Goal: Task Accomplishment & Management: Use online tool/utility

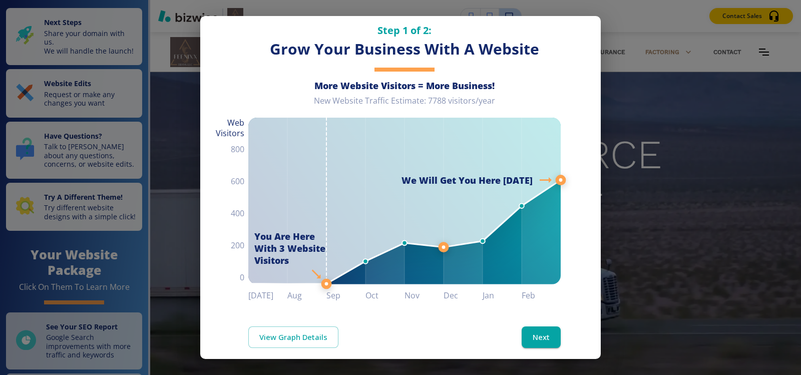
scroll to position [26, 0]
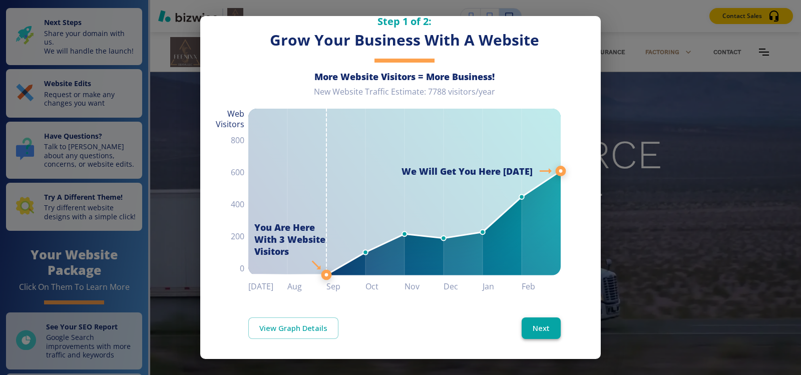
click at [544, 320] on button "Next" at bounding box center [541, 327] width 39 height 21
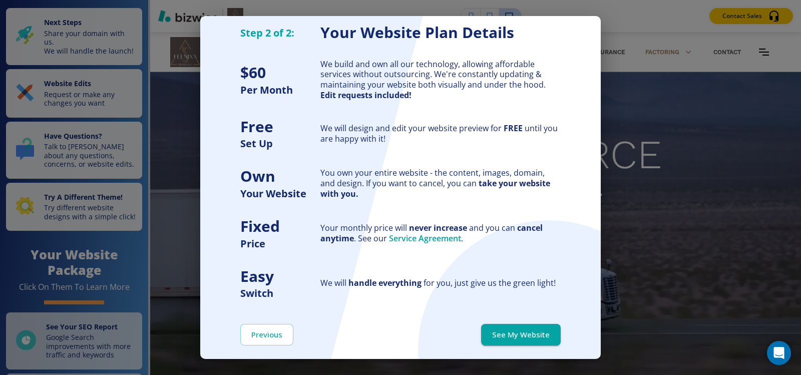
scroll to position [0, 0]
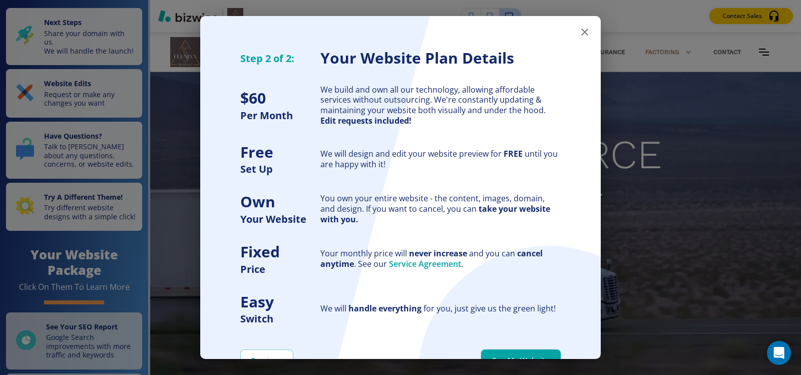
click at [581, 34] on icon "button" at bounding box center [585, 32] width 12 height 12
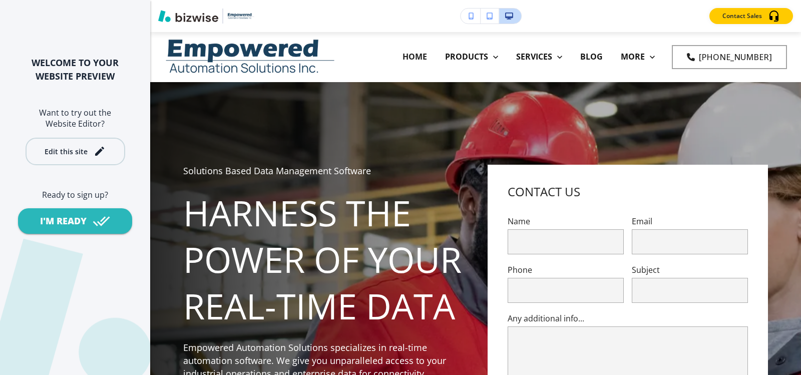
click at [91, 147] on div "Edit this site" at bounding box center [75, 151] width 61 height 12
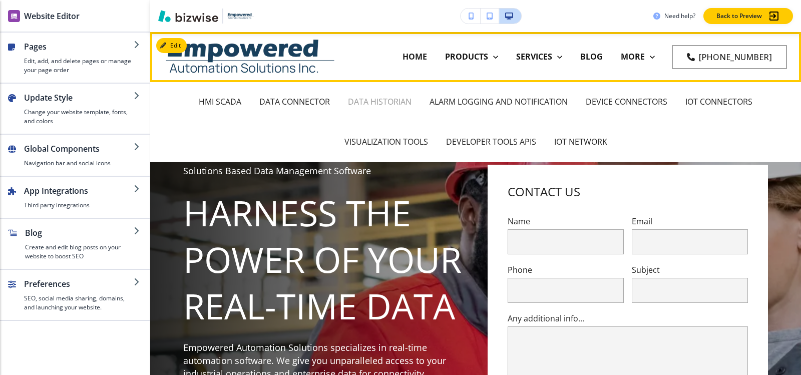
click at [364, 102] on p "DATA HISTORIAN" at bounding box center [380, 102] width 64 height 12
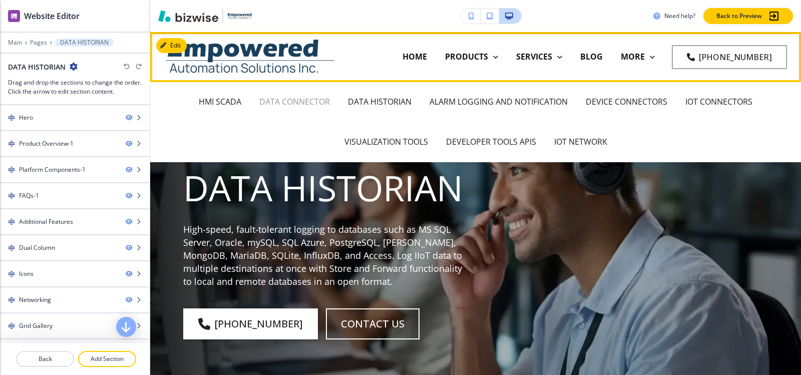
click at [274, 101] on p "DATA CONNECTOR" at bounding box center [294, 102] width 71 height 12
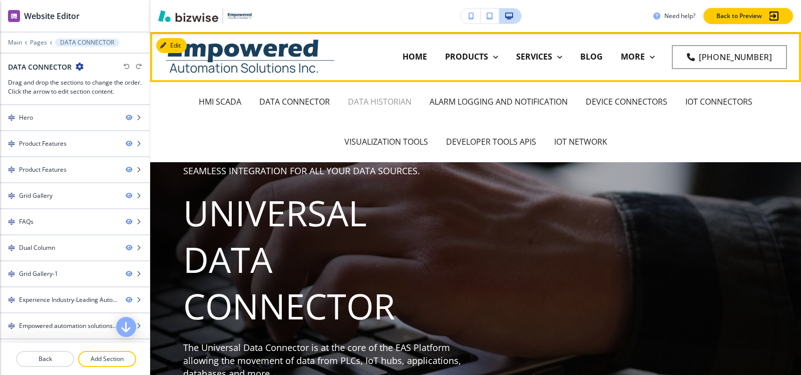
click at [364, 98] on p "DATA HISTORIAN" at bounding box center [380, 102] width 64 height 12
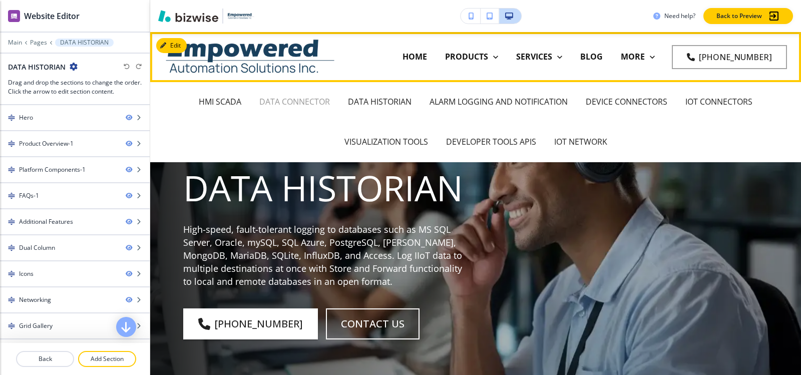
click at [300, 102] on p "DATA CONNECTOR" at bounding box center [294, 102] width 71 height 12
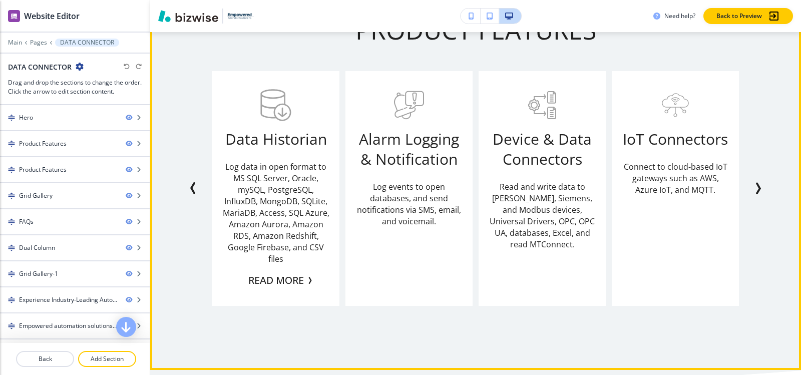
scroll to position [901, 0]
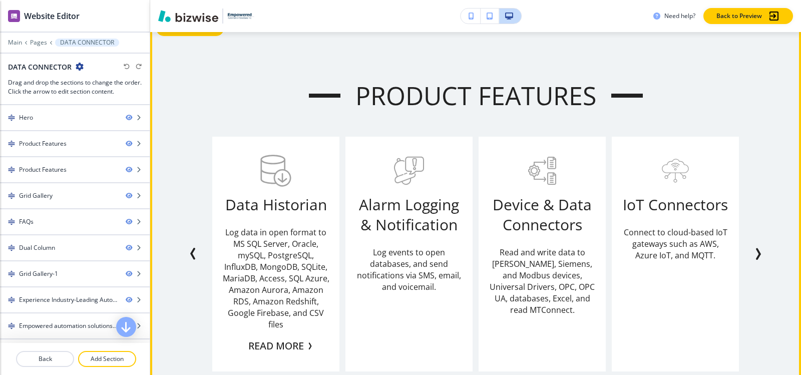
click at [178, 35] on button "Edit This Section" at bounding box center [190, 28] width 68 height 15
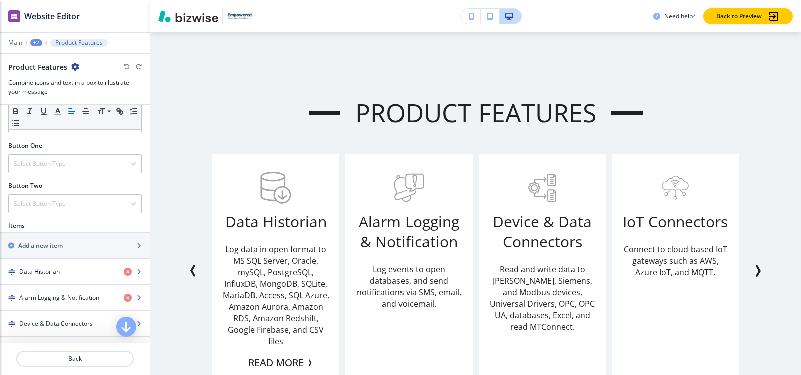
scroll to position [350, 0]
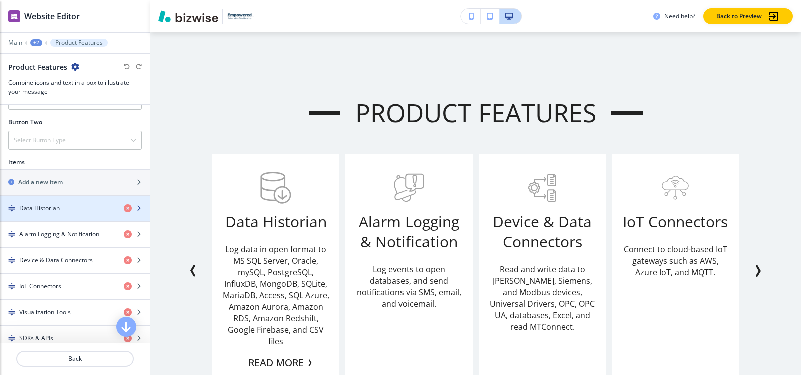
click at [58, 204] on h4 "Data Historian" at bounding box center [39, 208] width 41 height 9
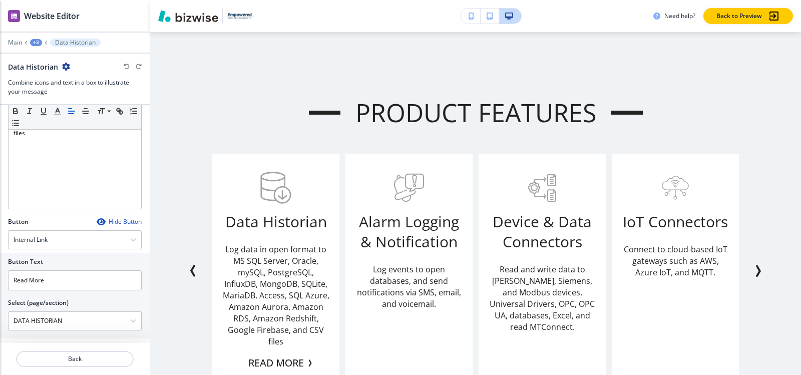
scroll to position [332, 0]
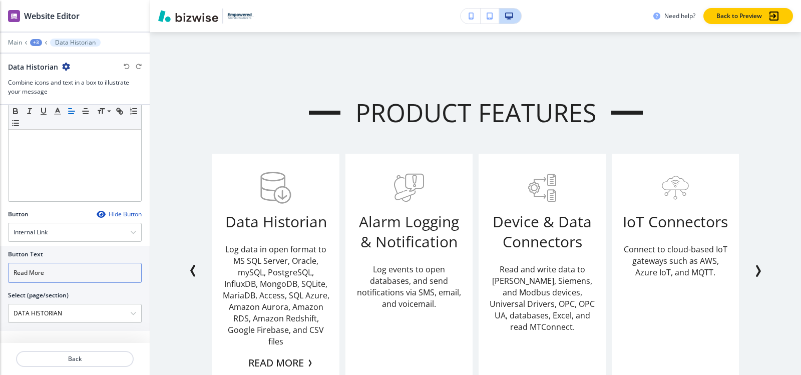
click at [74, 273] on input "Read More" at bounding box center [75, 273] width 134 height 20
click at [36, 40] on div "+3" at bounding box center [36, 42] width 12 height 7
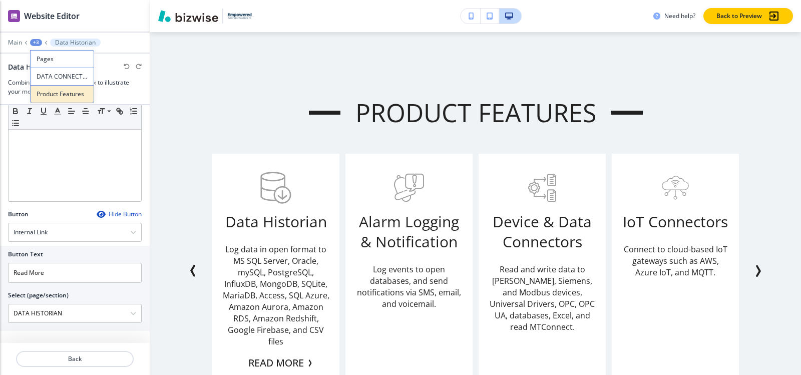
click at [44, 94] on p "Product Features" at bounding box center [62, 94] width 51 height 9
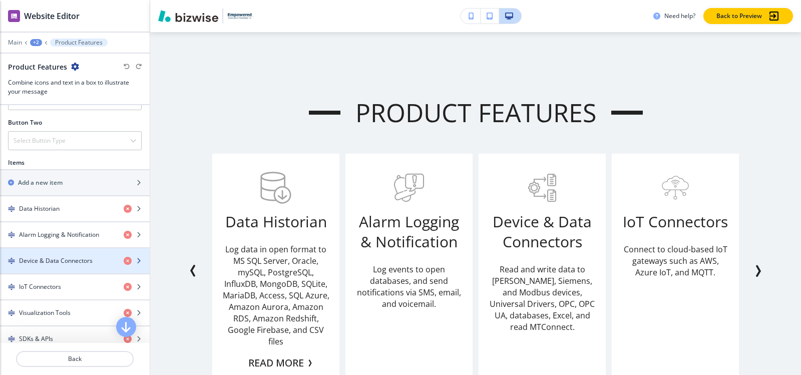
scroll to position [350, 0]
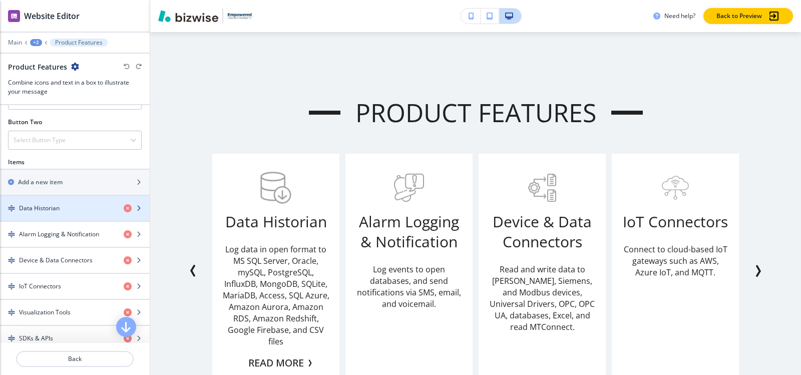
click at [53, 220] on div "button" at bounding box center [75, 217] width 150 height 8
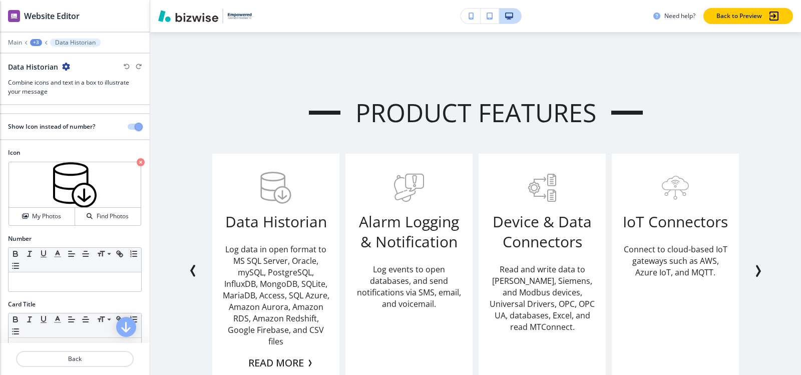
click at [38, 44] on div "+3" at bounding box center [36, 42] width 12 height 7
click at [55, 96] on p "Product Features" at bounding box center [62, 94] width 51 height 9
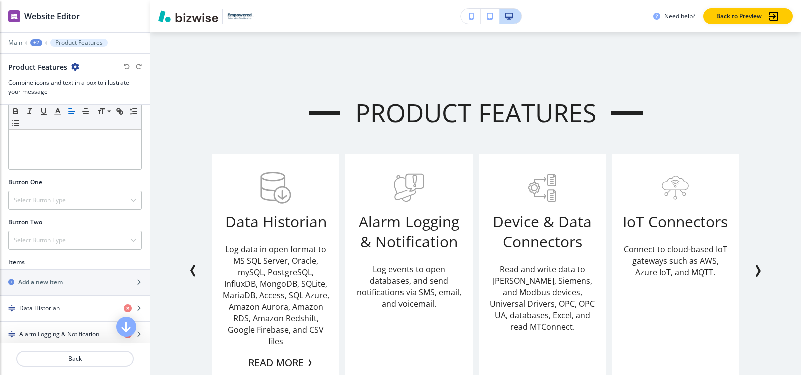
scroll to position [300, 0]
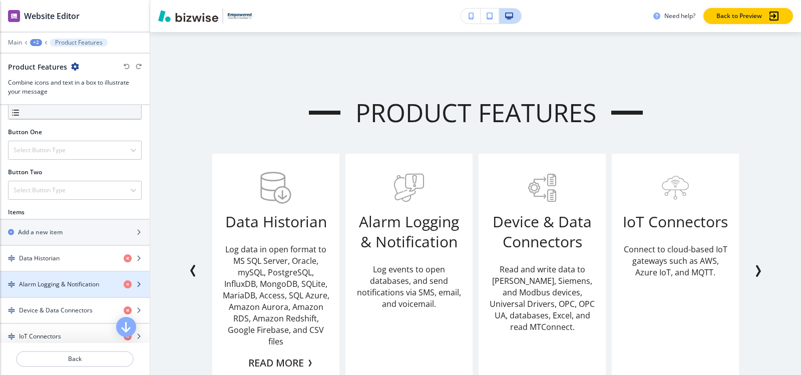
click at [45, 291] on div "button" at bounding box center [75, 293] width 150 height 8
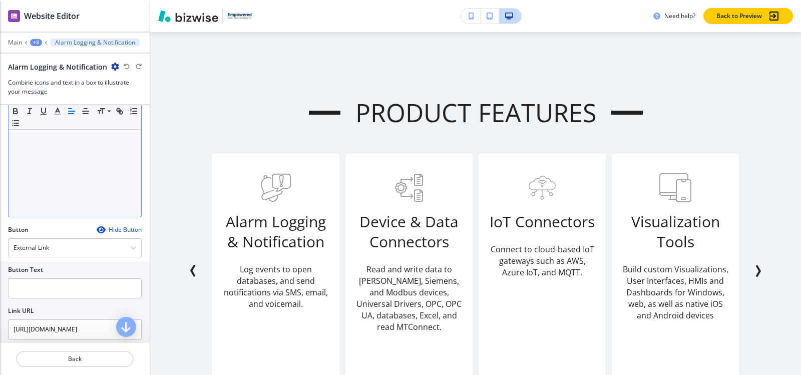
scroll to position [333, 0]
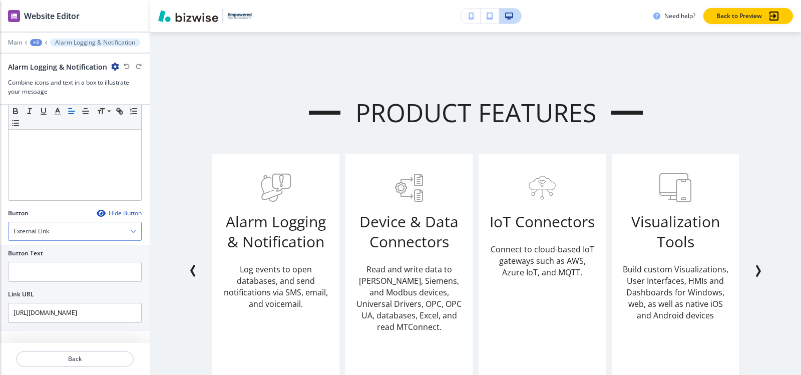
click at [56, 233] on div "External Link" at bounding box center [75, 231] width 133 height 18
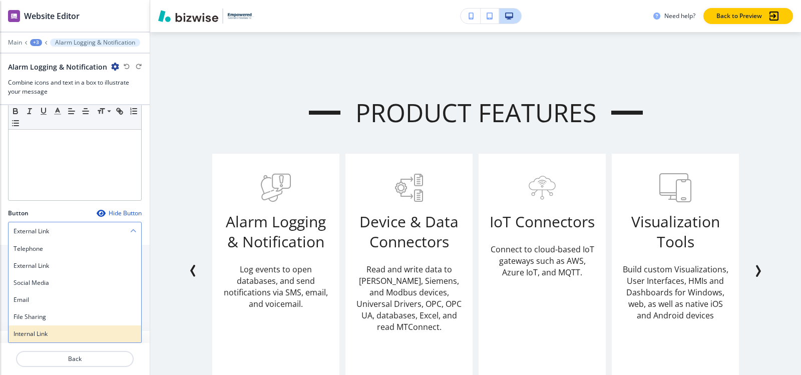
click at [35, 336] on h4 "Internal Link" at bounding box center [75, 333] width 123 height 9
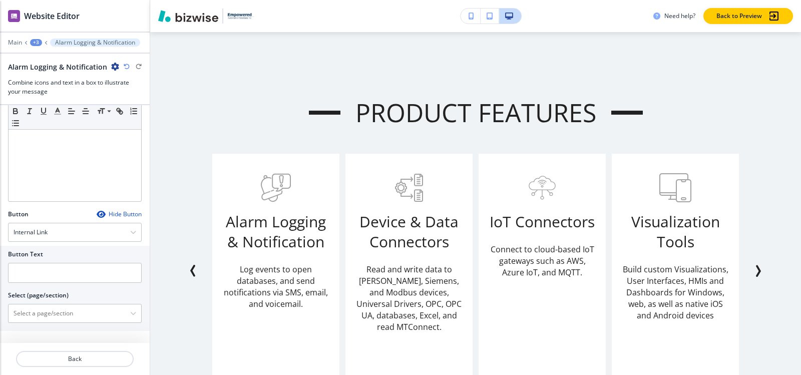
scroll to position [332, 0]
click at [61, 266] on input "text" at bounding box center [75, 273] width 134 height 20
type input "R"
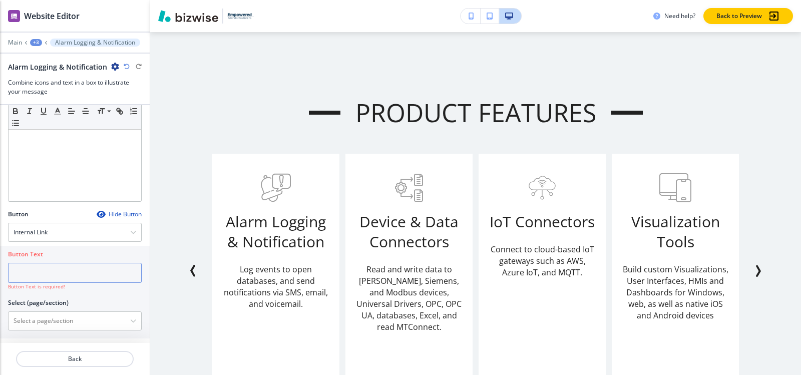
paste input "Read More"
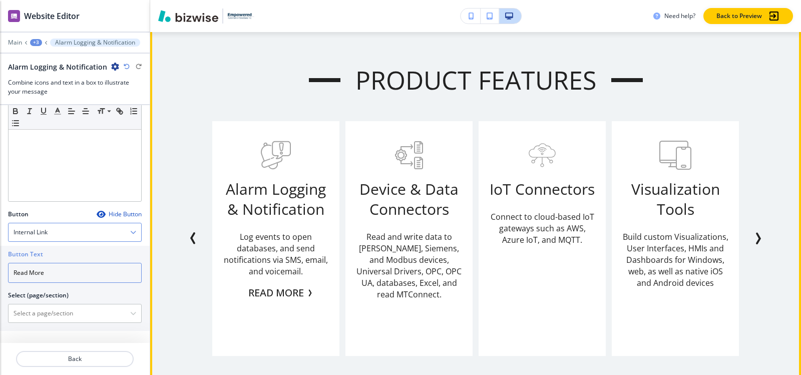
scroll to position [934, 0]
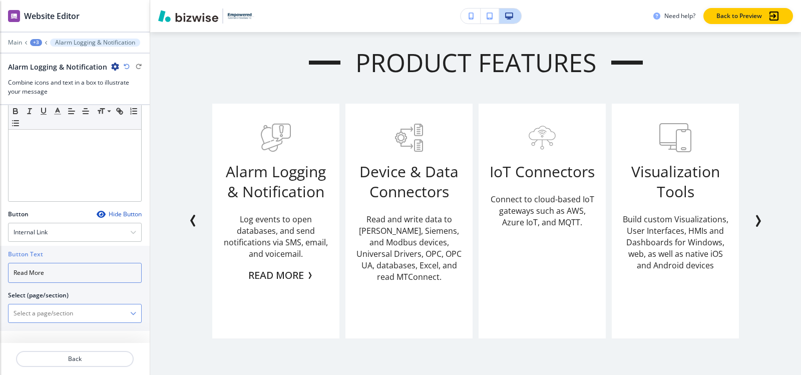
type input "Read More"
click at [56, 317] on \(page\/section\) "Manual Input" at bounding box center [70, 313] width 122 height 17
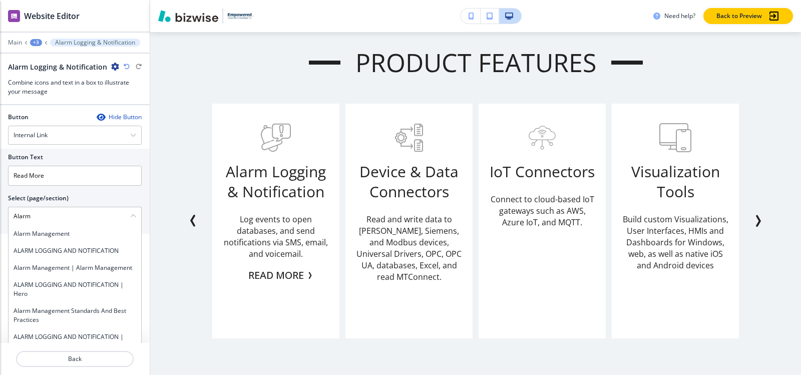
scroll to position [432, 0]
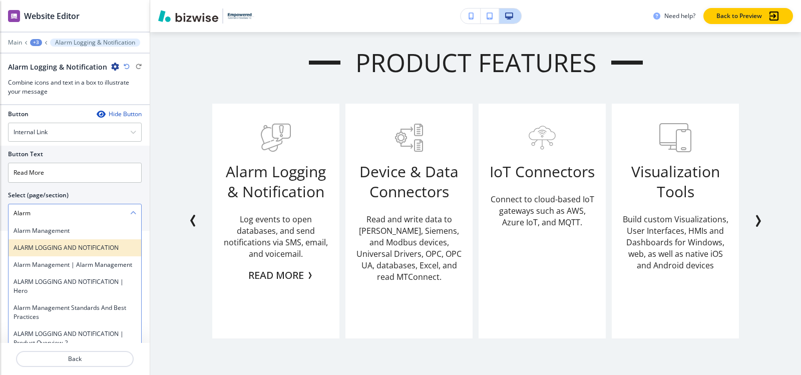
click at [61, 248] on h4 "ALARM LOGGING AND NOTIFICATION" at bounding box center [75, 247] width 123 height 9
type \(page\/section\) "ALARM LOGGING AND NOTIFICATION"
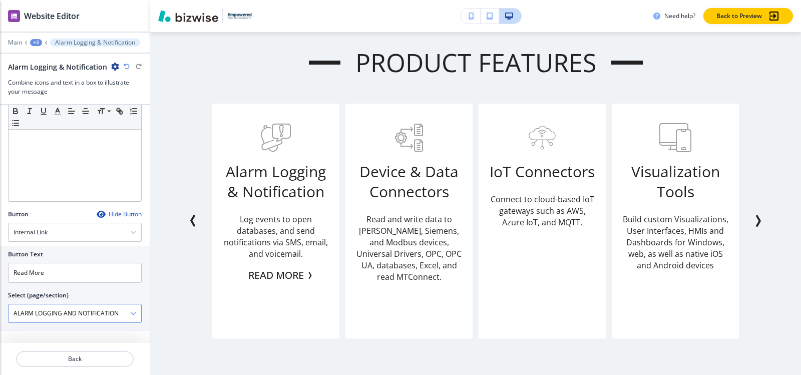
scroll to position [332, 0]
drag, startPoint x: 58, startPoint y: 282, endPoint x: 58, endPoint y: 276, distance: 6.0
click at [58, 282] on input "Read More" at bounding box center [75, 273] width 134 height 20
click at [36, 43] on div "+3" at bounding box center [36, 42] width 12 height 7
click at [46, 100] on button "Product Features" at bounding box center [62, 94] width 64 height 18
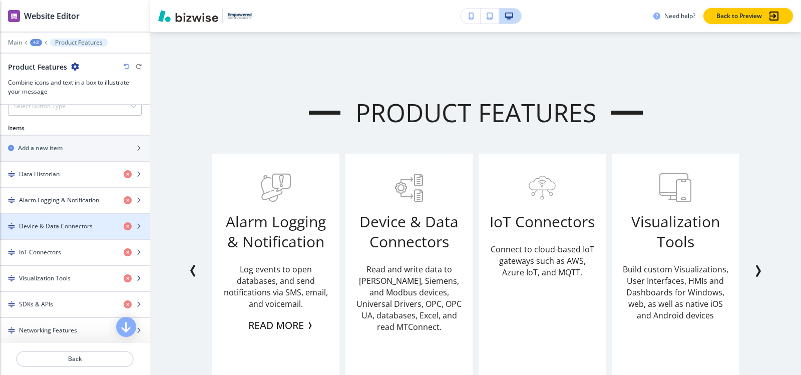
scroll to position [400, 0]
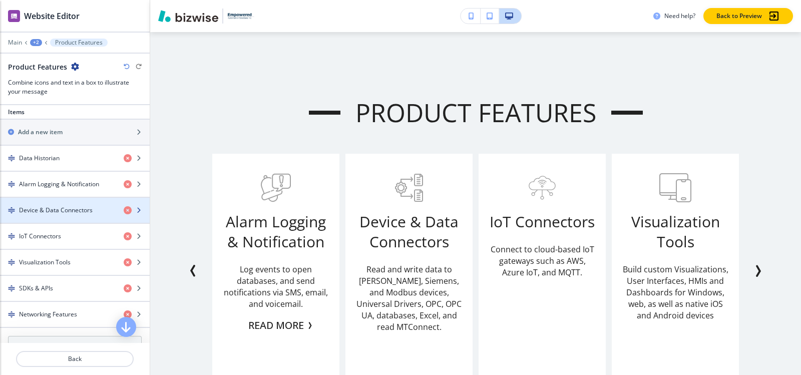
click at [51, 211] on h4 "Device & Data Connectors" at bounding box center [56, 210] width 74 height 9
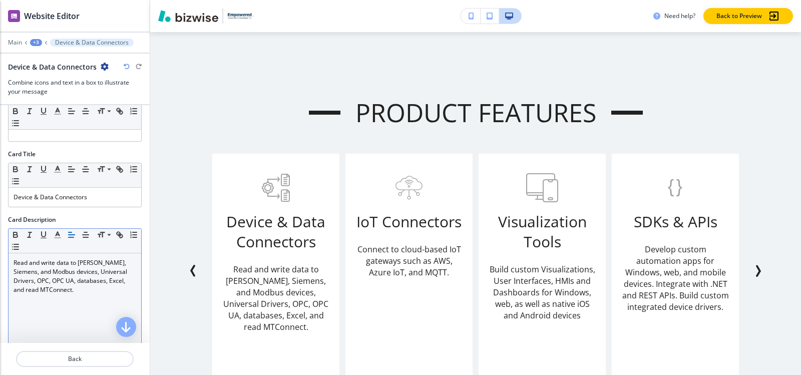
scroll to position [300, 0]
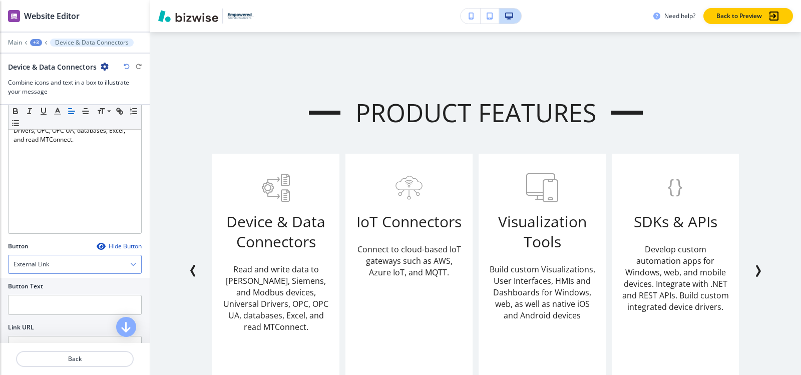
click at [32, 264] on h4 "External Link" at bounding box center [32, 264] width 36 height 9
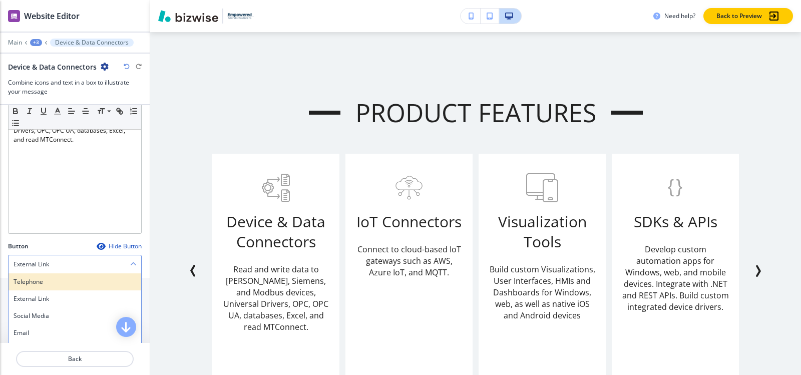
scroll to position [333, 0]
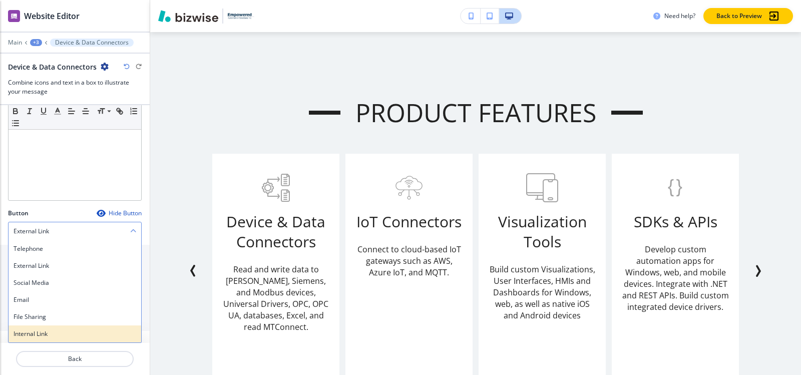
click at [25, 338] on div "Internal Link" at bounding box center [75, 333] width 133 height 17
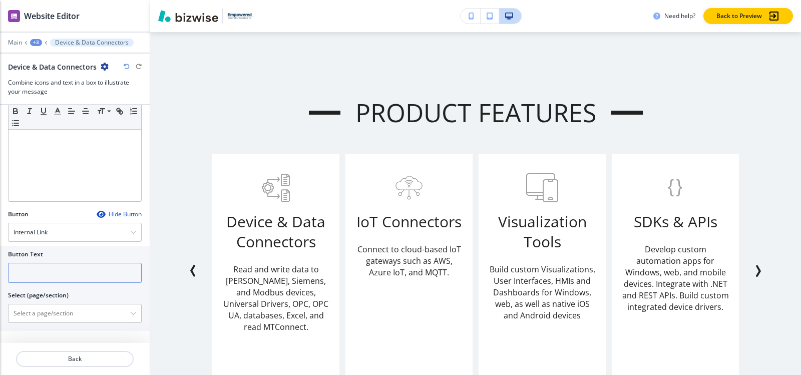
scroll to position [332, 0]
click at [77, 275] on input "text" at bounding box center [75, 273] width 134 height 20
paste input "Read More"
type input "Read More"
click at [75, 314] on \(page\/section\) "Manual Input" at bounding box center [70, 313] width 122 height 17
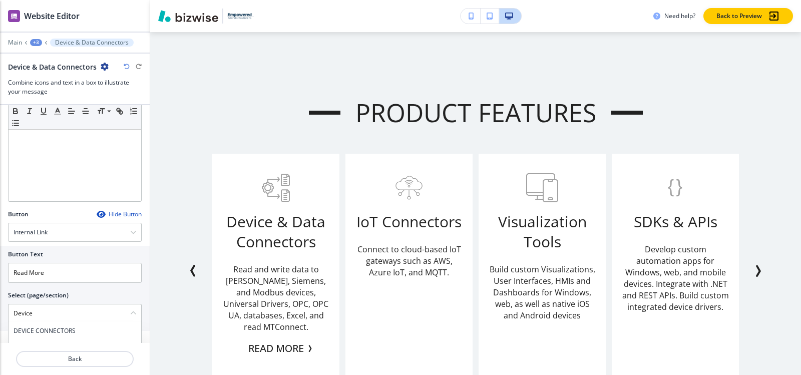
click at [139, 302] on div "Button Text Read More Select (page/section) Device DEVICE CONNECTORS DEVICE CON…" at bounding box center [75, 288] width 150 height 85
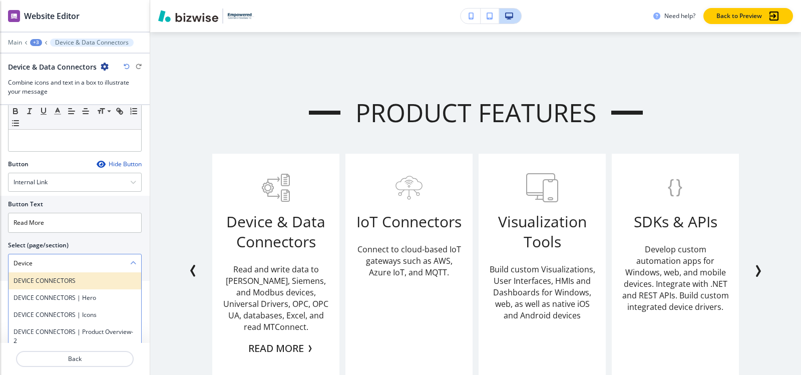
click at [56, 279] on h4 "DEVICE CONNECTORS" at bounding box center [75, 280] width 123 height 9
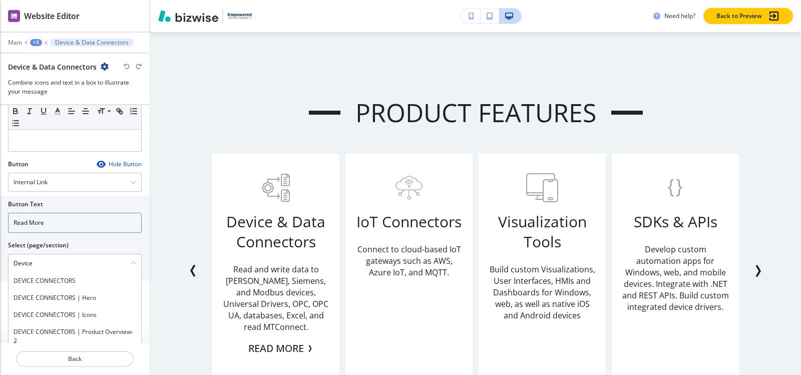
type \(page\/section\) "DEVICE CONNECTORS"
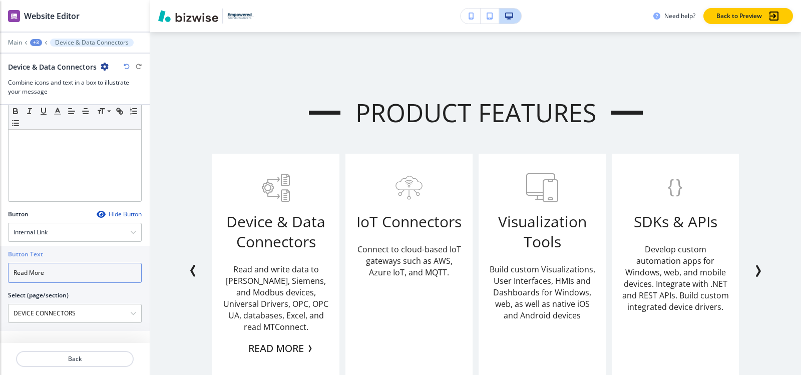
click at [76, 268] on input "Read More" at bounding box center [75, 273] width 134 height 20
click at [38, 40] on div "+3" at bounding box center [36, 42] width 12 height 7
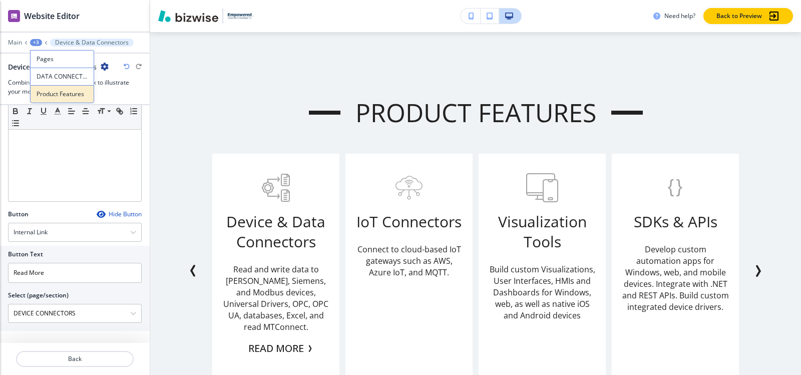
click at [61, 98] on p "Product Features" at bounding box center [62, 94] width 51 height 9
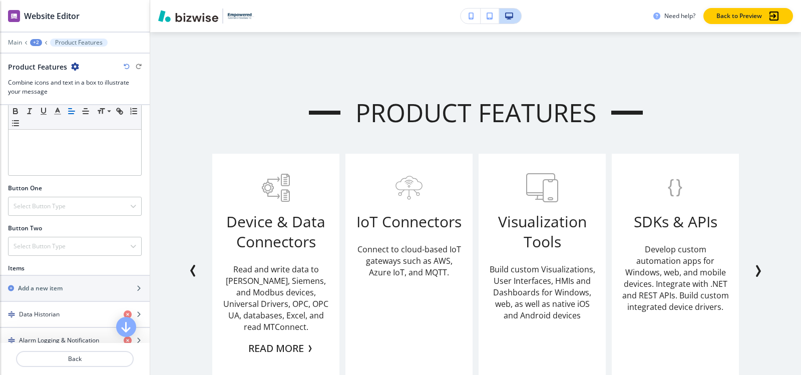
scroll to position [350, 0]
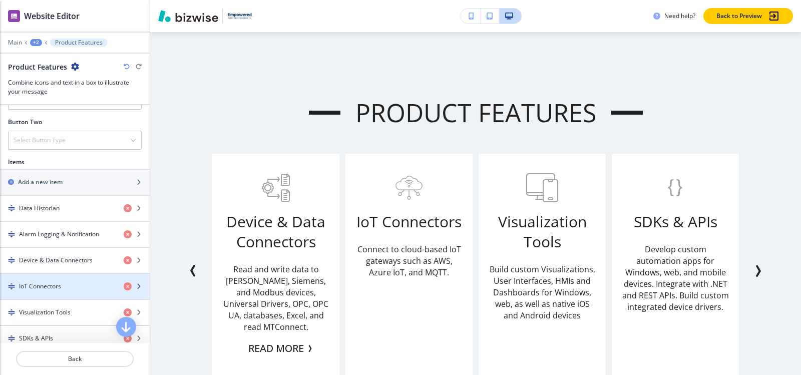
click at [21, 286] on h4 "IoT Connectors" at bounding box center [40, 286] width 42 height 9
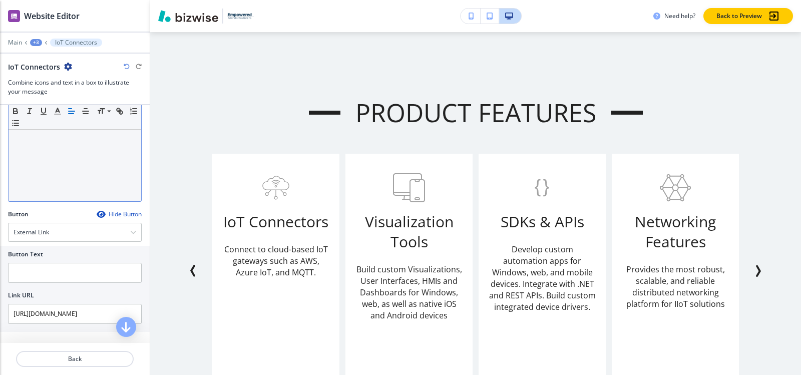
scroll to position [333, 0]
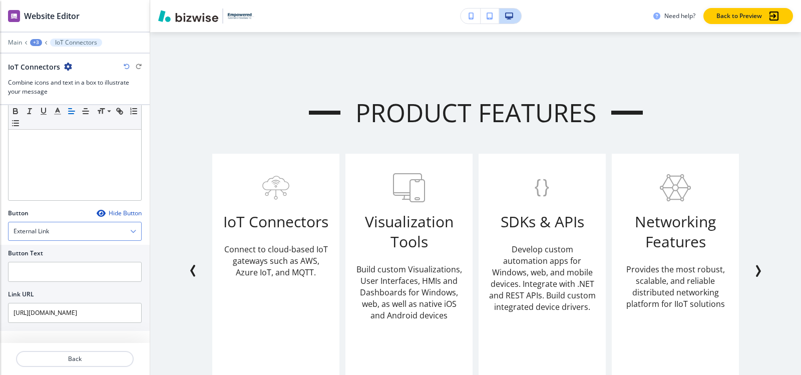
click at [58, 226] on div "External Link" at bounding box center [75, 231] width 133 height 18
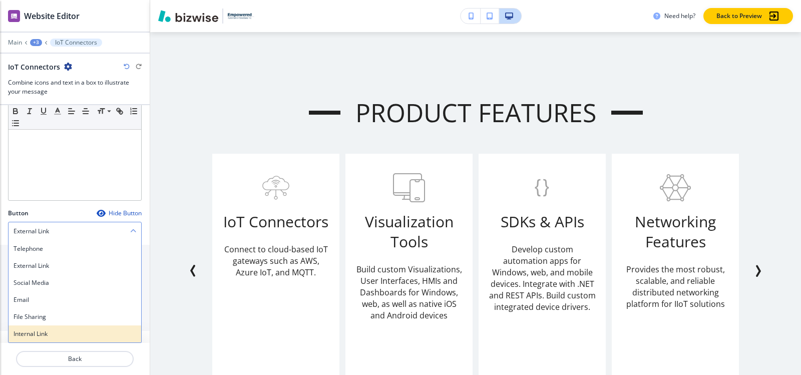
click at [27, 333] on h4 "Internal Link" at bounding box center [75, 333] width 123 height 9
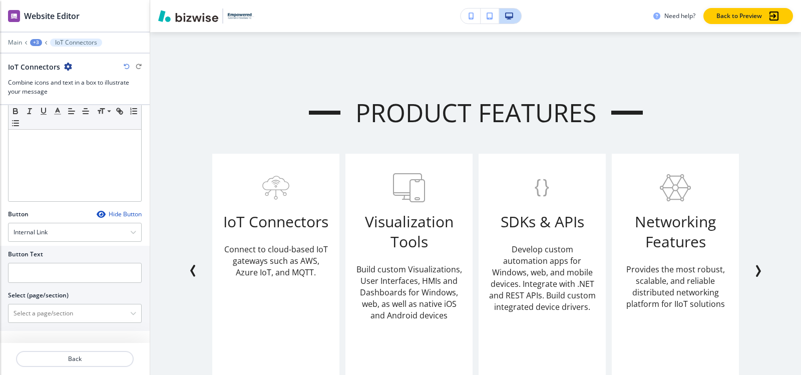
scroll to position [332, 0]
click at [44, 268] on input "text" at bounding box center [75, 273] width 134 height 20
paste input "Read More"
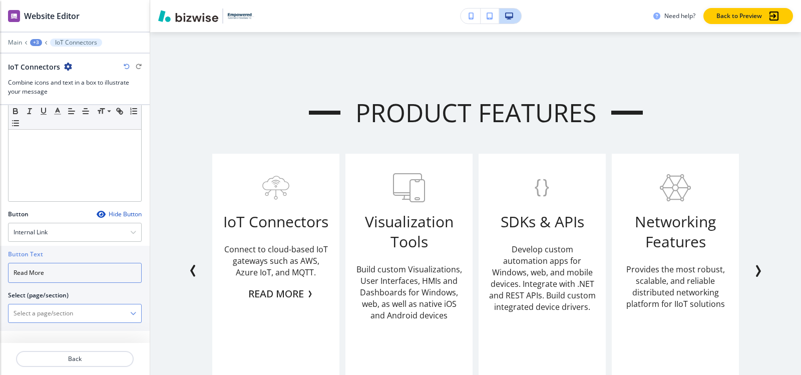
type input "Read More"
click at [44, 312] on \(page\/section\) "Manual Input" at bounding box center [70, 313] width 122 height 17
type \(page\/section\) "I"
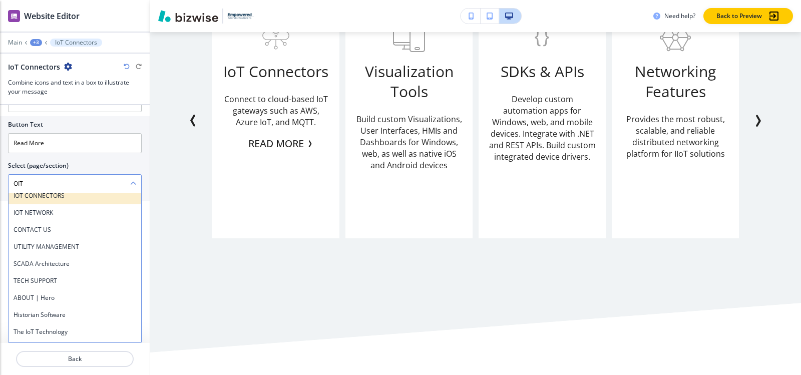
scroll to position [0, 0]
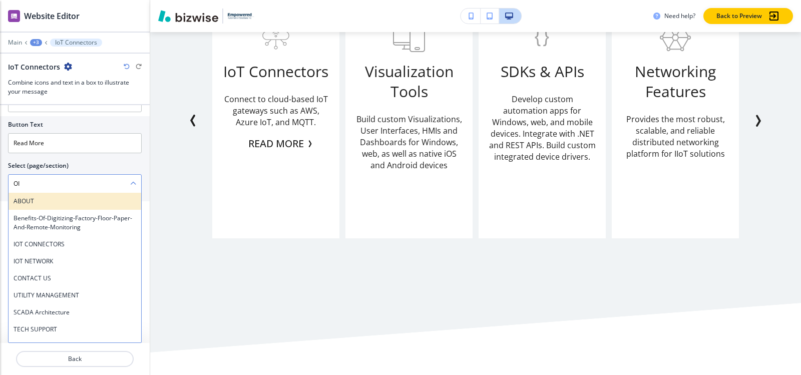
type \(page\/section\) "O"
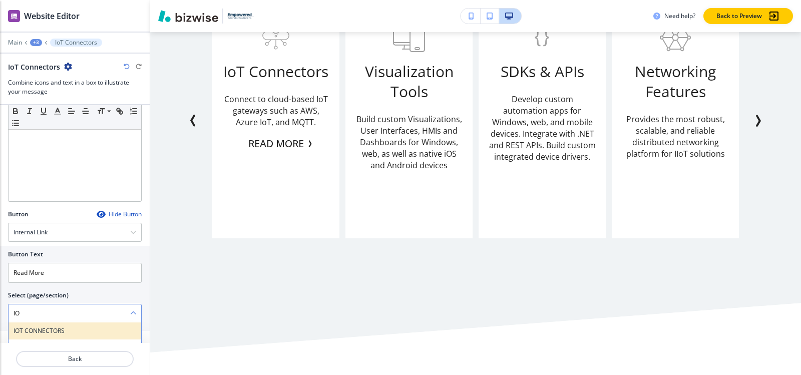
scroll to position [462, 0]
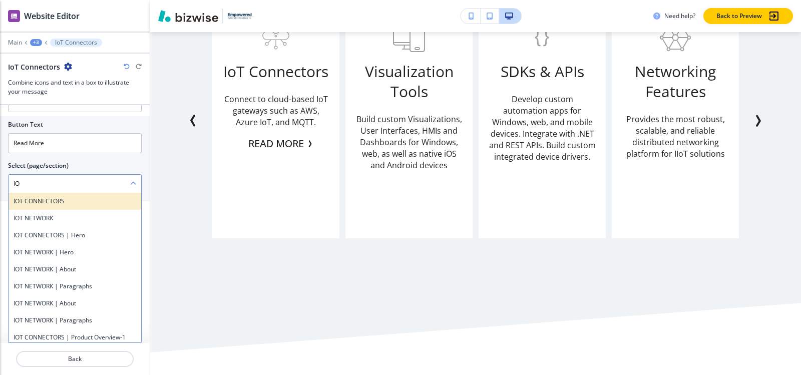
click at [29, 197] on h4 "IOT CONNECTORS" at bounding box center [75, 201] width 123 height 9
type \(page\/section\) "IOT CONNECTORS"
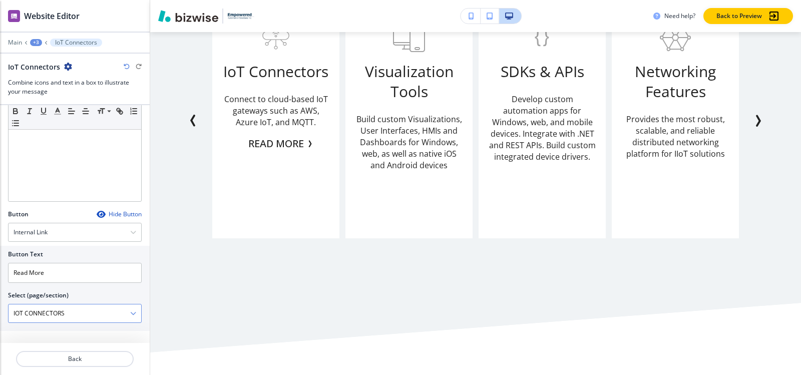
scroll to position [332, 0]
click at [39, 39] on div "Main +3 IoT Connectors" at bounding box center [75, 43] width 134 height 8
click at [38, 41] on div "+3" at bounding box center [36, 42] width 12 height 7
click at [66, 95] on p "Product Features" at bounding box center [62, 94] width 51 height 9
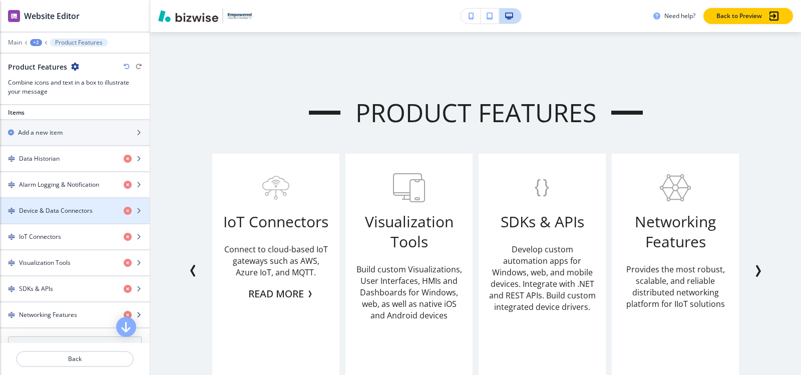
scroll to position [400, 0]
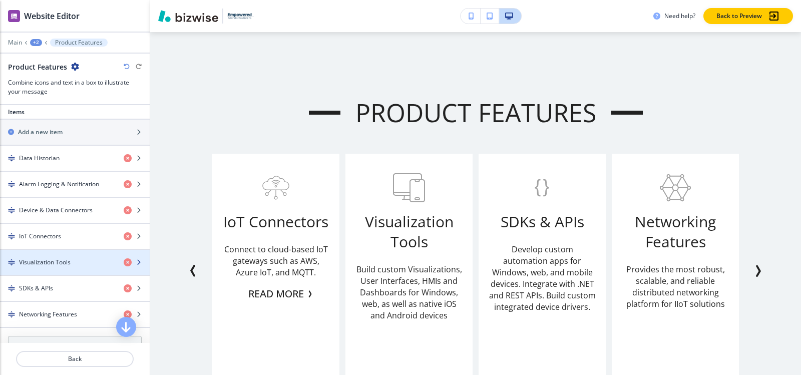
click at [47, 262] on h4 "Visualization Tools" at bounding box center [45, 262] width 52 height 9
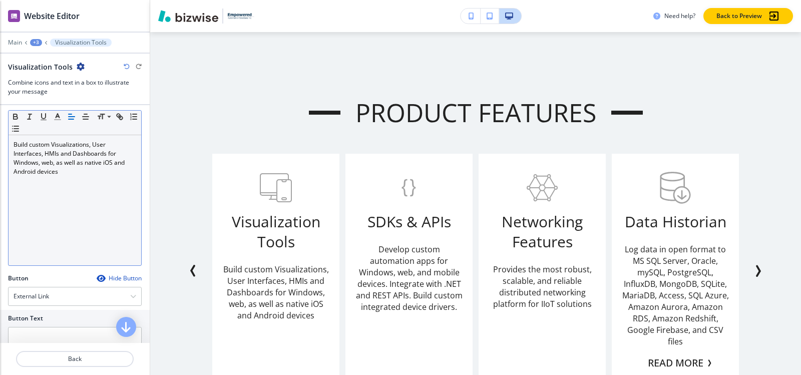
scroll to position [333, 0]
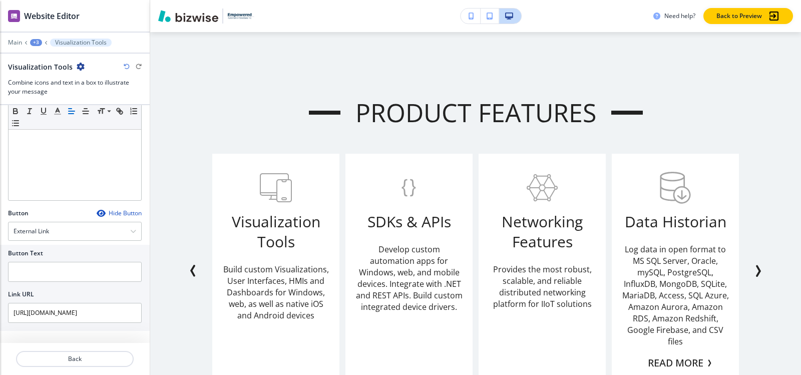
click at [50, 218] on div at bounding box center [75, 220] width 134 height 4
click at [49, 231] on h4 "External Link" at bounding box center [32, 231] width 36 height 9
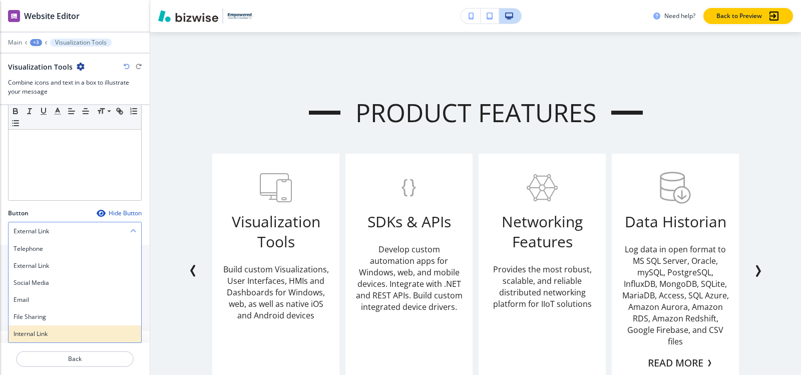
click at [41, 335] on h4 "Internal Link" at bounding box center [75, 333] width 123 height 9
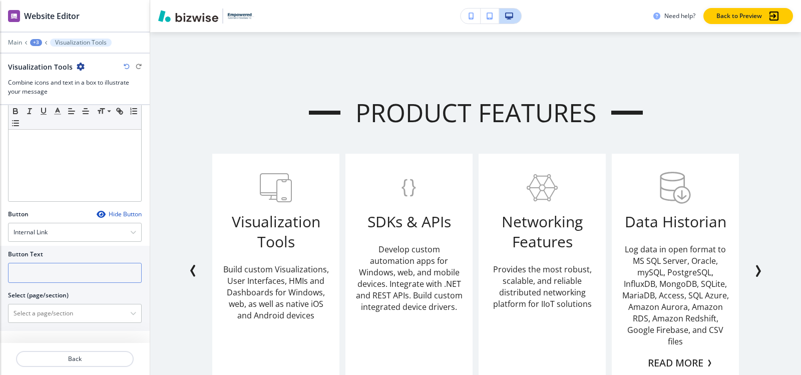
scroll to position [332, 0]
click at [46, 270] on input "text" at bounding box center [75, 273] width 134 height 20
paste input "Read More"
type input "Read More"
click at [54, 315] on \(page\/section\) "Manual Input" at bounding box center [70, 313] width 122 height 17
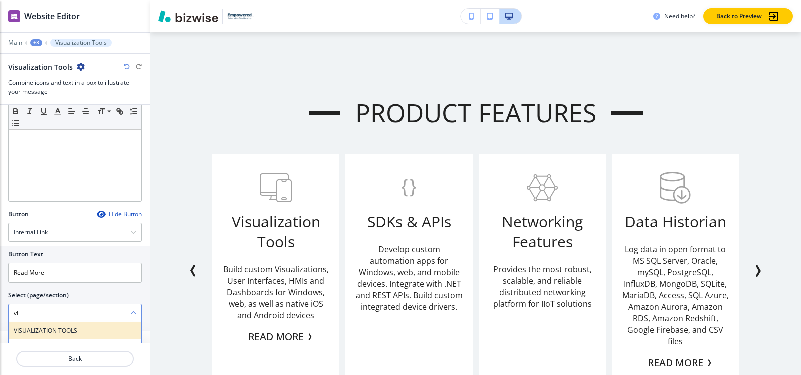
type \(page\/section\) "v"
click at [50, 330] on h4 "VISUALIZATION TOOLS" at bounding box center [75, 330] width 123 height 9
type \(page\/section\) "VISUALIZATION TOOLS"
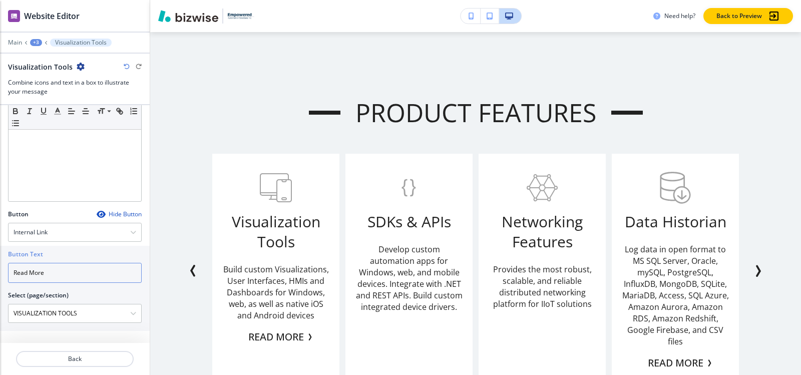
click at [46, 265] on input "Read More" at bounding box center [75, 273] width 134 height 20
click at [35, 41] on div "+3" at bounding box center [36, 42] width 12 height 7
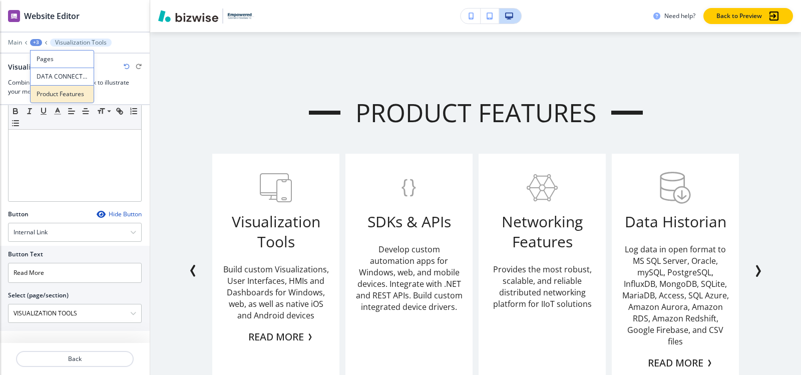
click at [75, 95] on p "Product Features" at bounding box center [62, 94] width 51 height 9
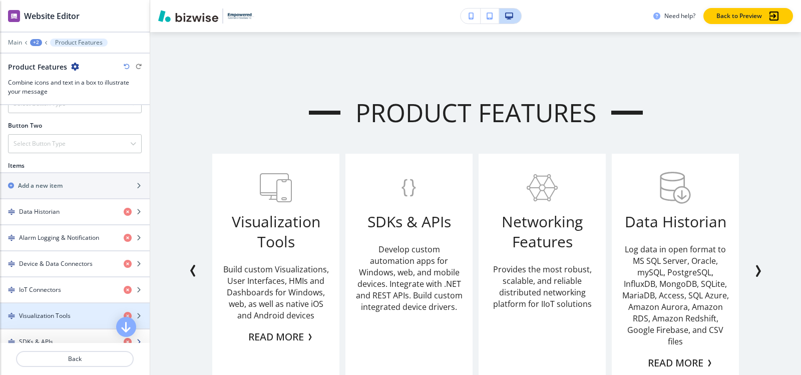
scroll to position [400, 0]
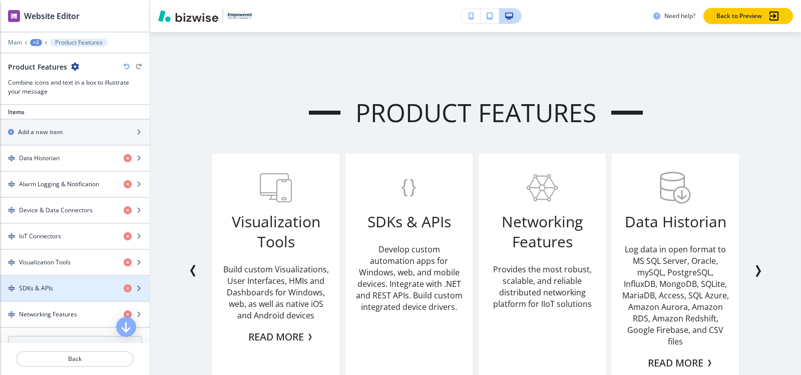
click at [45, 286] on h4 "SDKs & APIs" at bounding box center [36, 288] width 34 height 9
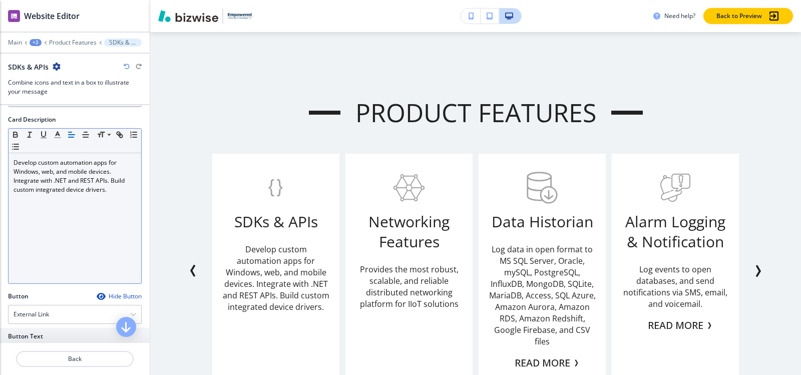
scroll to position [333, 0]
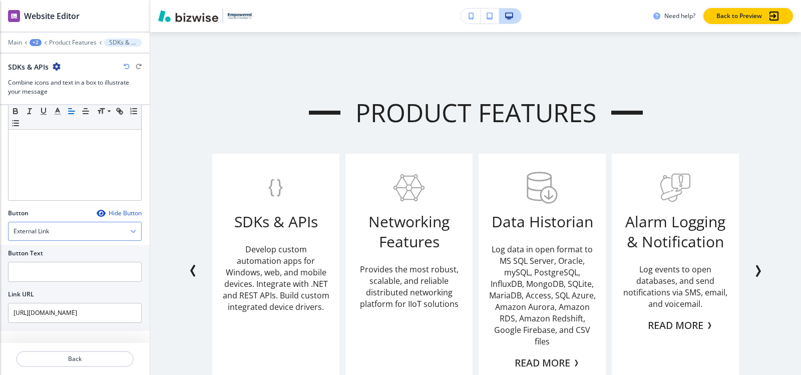
click at [48, 236] on div "External Link" at bounding box center [75, 231] width 133 height 18
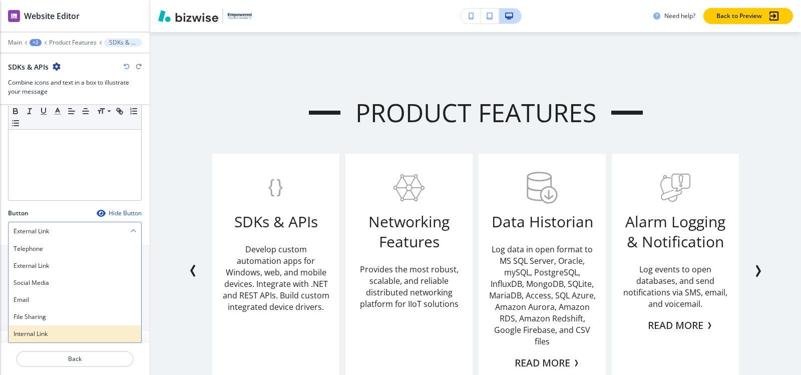
click at [49, 329] on h4 "Internal Link" at bounding box center [75, 333] width 123 height 9
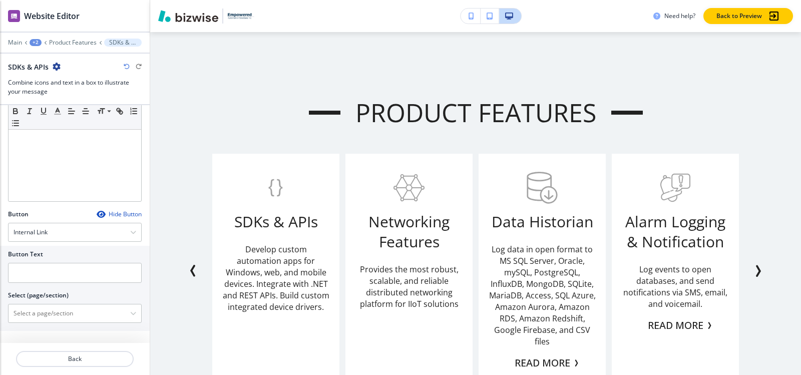
scroll to position [332, 0]
click at [75, 274] on input "text" at bounding box center [75, 273] width 134 height 20
paste input "Read More"
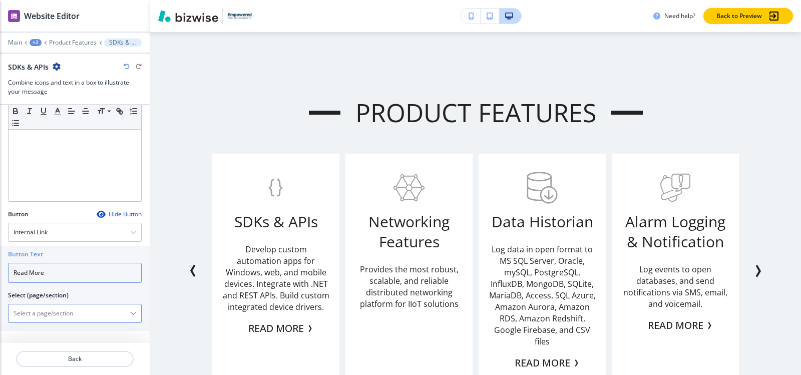
type input "Read More"
click at [59, 318] on \(page\/section\) "Manual Input" at bounding box center [70, 313] width 122 height 17
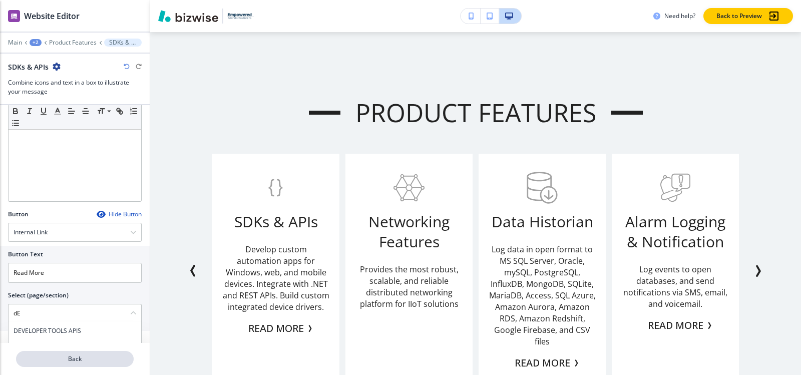
type \(page\/section\) "d"
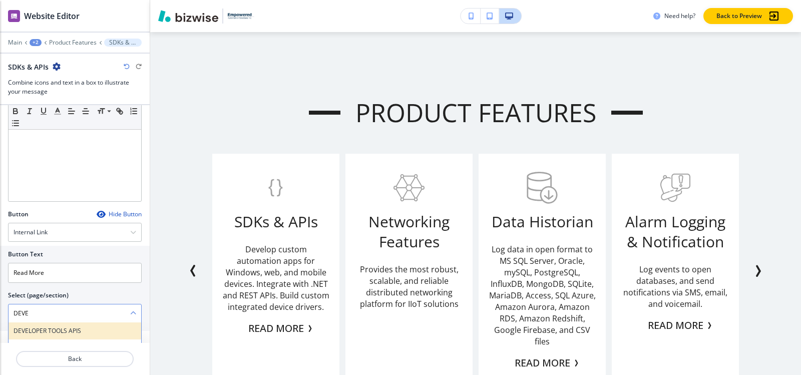
click at [42, 334] on h4 "DEVELOPER TOOLS APIS" at bounding box center [75, 330] width 123 height 9
type \(page\/section\) "DEVELOPER TOOLS APIS"
click at [60, 44] on p "Product Features" at bounding box center [73, 42] width 48 height 7
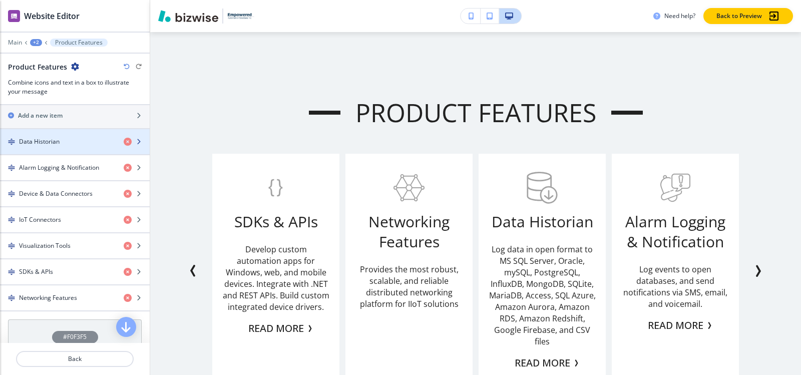
scroll to position [450, 0]
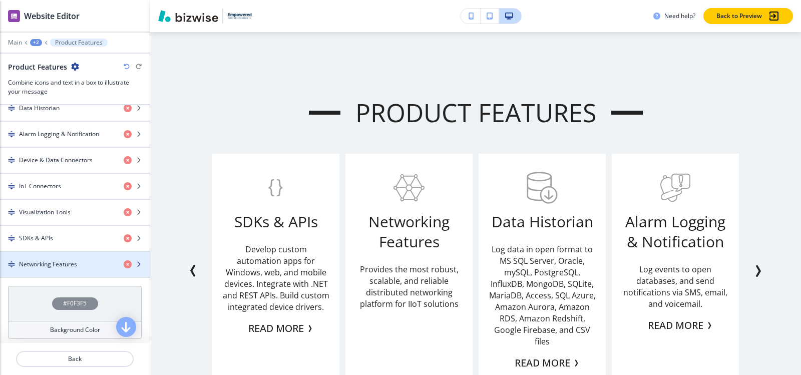
click at [44, 262] on h4 "Networking Features" at bounding box center [48, 264] width 58 height 9
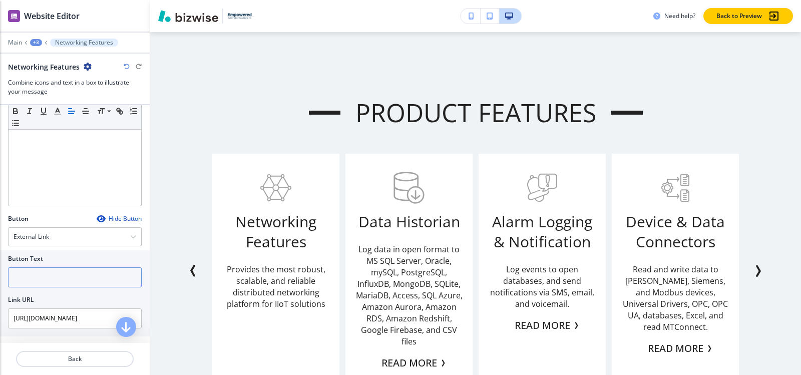
scroll to position [333, 0]
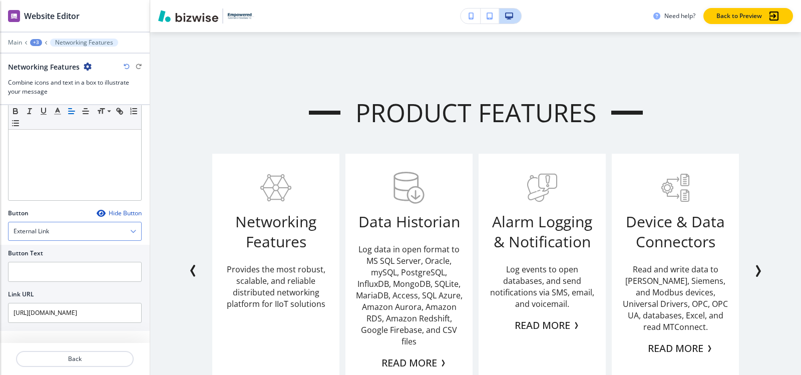
click at [56, 229] on div "External Link" at bounding box center [75, 231] width 133 height 18
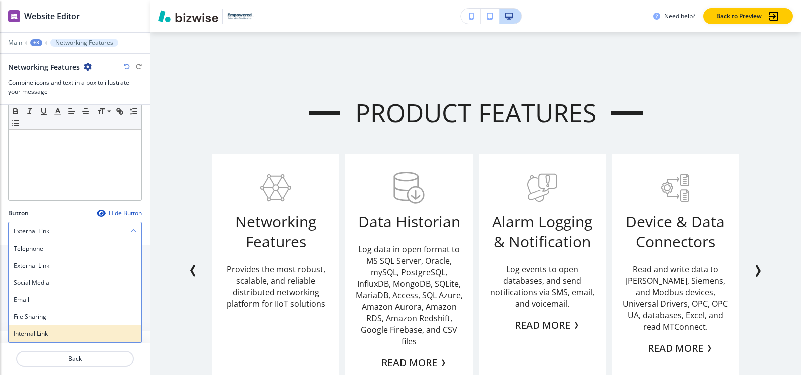
click at [50, 331] on h4 "Internal Link" at bounding box center [75, 333] width 123 height 9
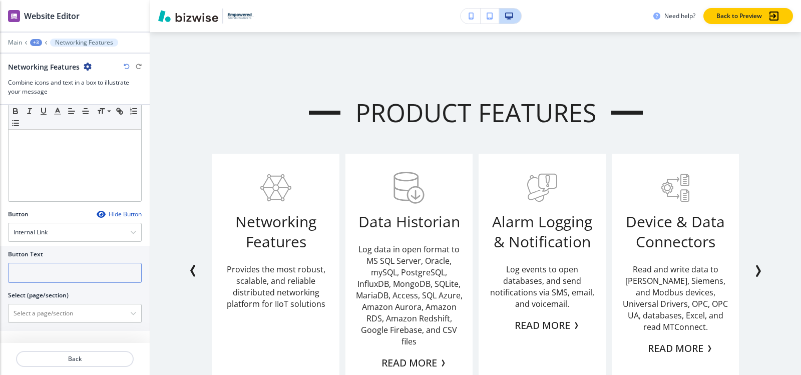
scroll to position [332, 0]
click at [39, 278] on input "text" at bounding box center [75, 273] width 134 height 20
paste input "Read More"
type input "Read More"
click at [35, 321] on \(page\/section\) "Manual Input" at bounding box center [70, 313] width 122 height 17
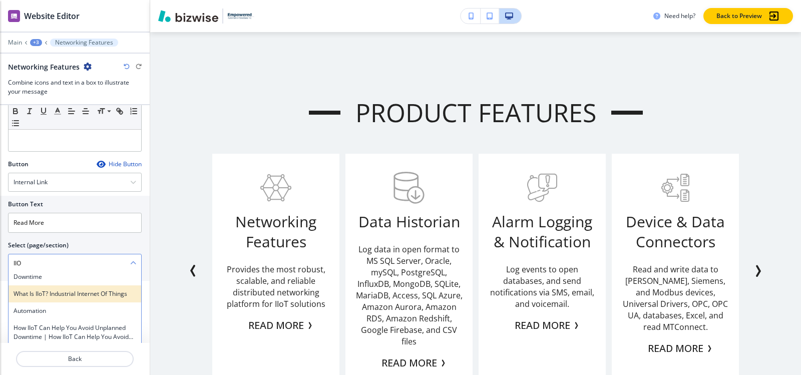
scroll to position [50, 0]
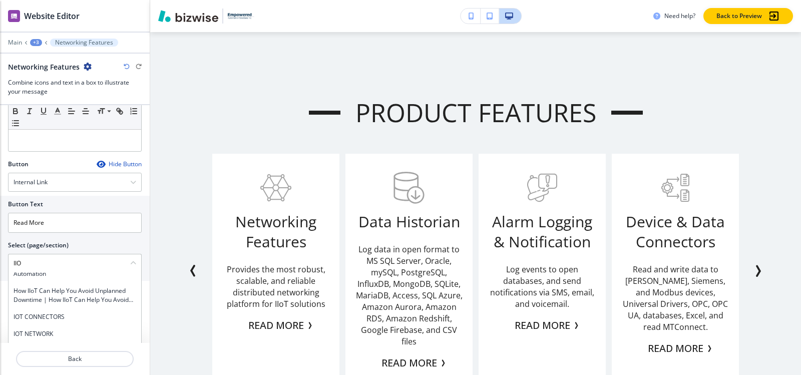
drag, startPoint x: 59, startPoint y: 263, endPoint x: 0, endPoint y: 270, distance: 59.5
click at [0, 270] on div "Button Text Read More Select (page/section) IIO How IIoT Can Help You Avoid Unp…" at bounding box center [75, 238] width 150 height 85
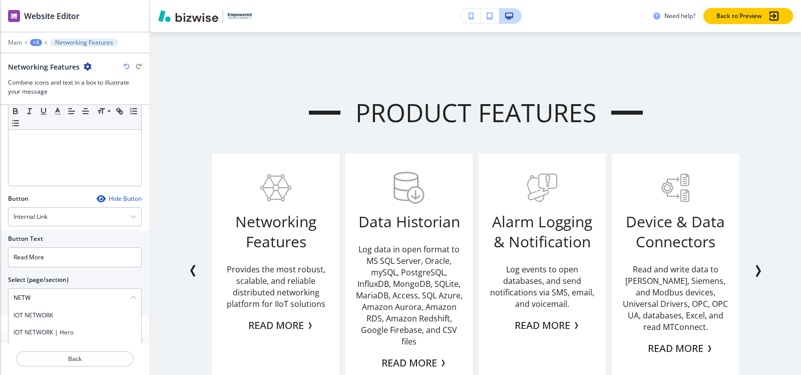
scroll to position [432, 0]
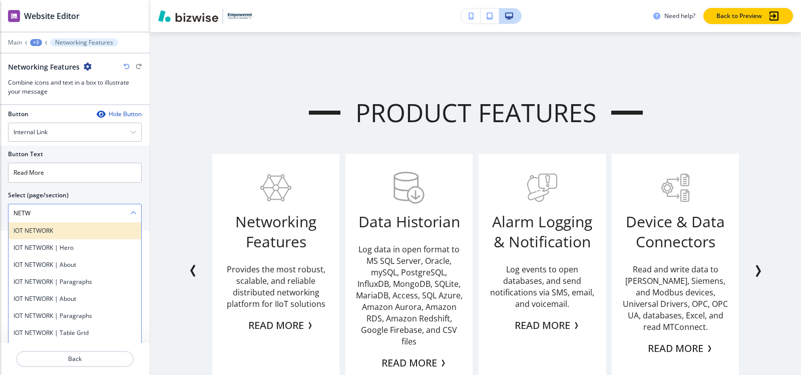
click at [42, 233] on h4 "IOT NETWORK" at bounding box center [75, 230] width 123 height 9
type \(page\/section\) "IOT NETWORK"
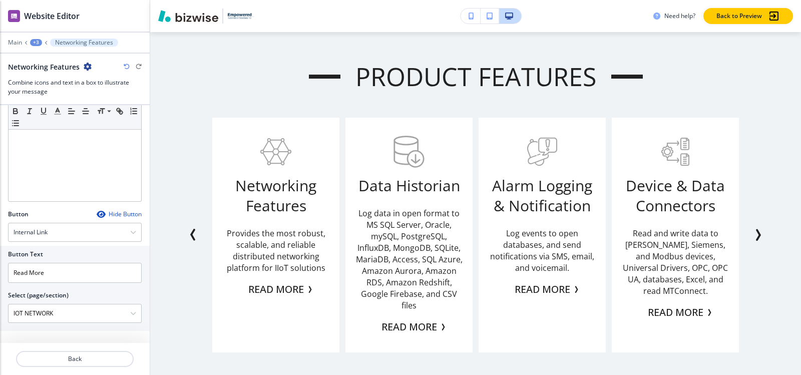
scroll to position [884, 0]
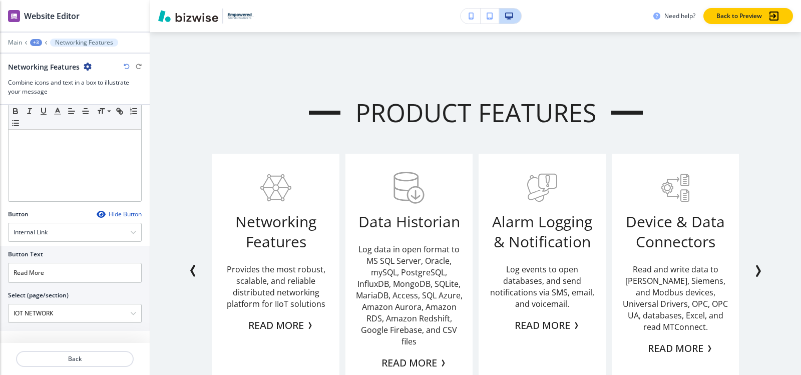
click at [38, 47] on div at bounding box center [75, 50] width 150 height 6
click at [38, 44] on div "+3" at bounding box center [36, 42] width 12 height 7
click at [45, 54] on button "Pages" at bounding box center [62, 59] width 64 height 18
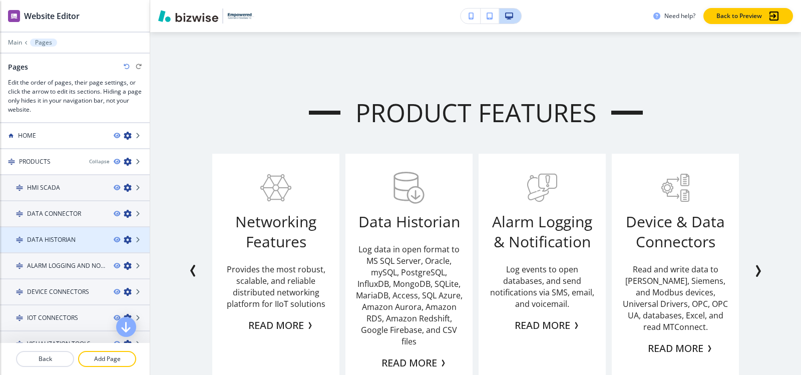
click at [54, 244] on div at bounding box center [75, 248] width 150 height 8
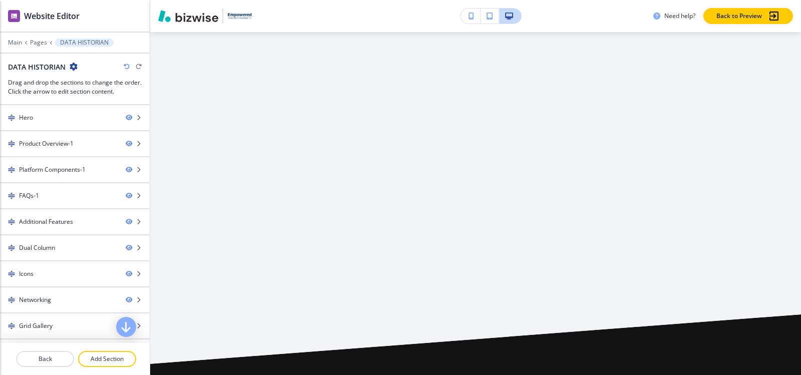
scroll to position [0, 0]
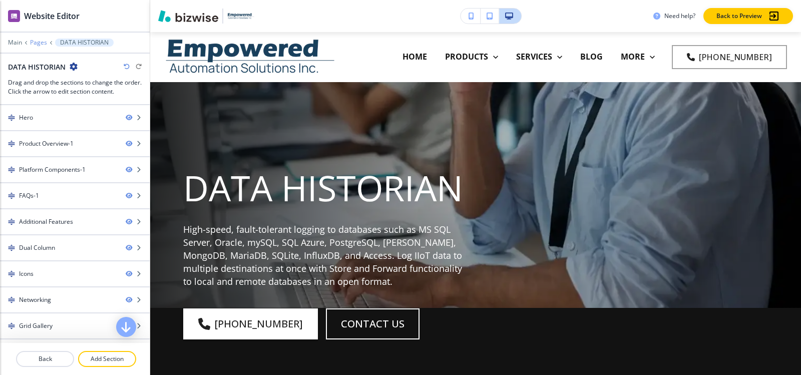
click at [40, 42] on p "Pages" at bounding box center [38, 42] width 17 height 7
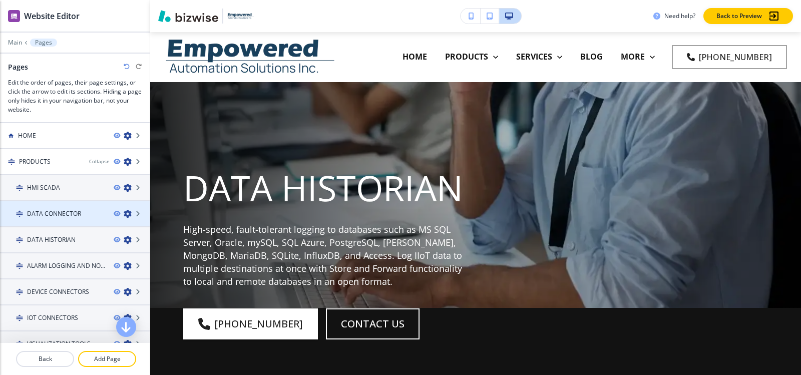
click at [66, 216] on h4 "DATA CONNECTOR" at bounding box center [54, 213] width 54 height 9
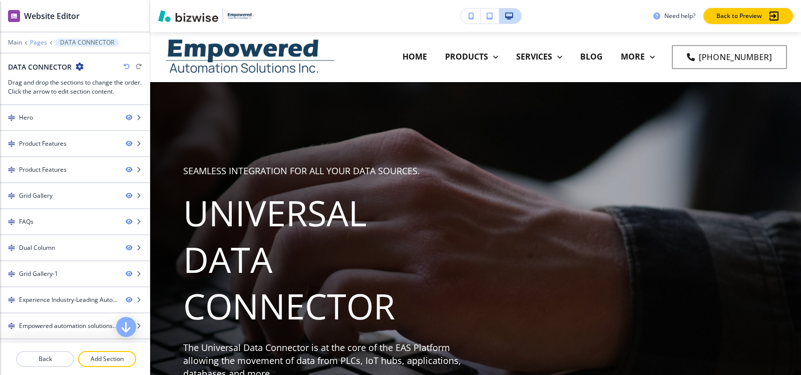
click at [43, 41] on p "Pages" at bounding box center [38, 42] width 17 height 7
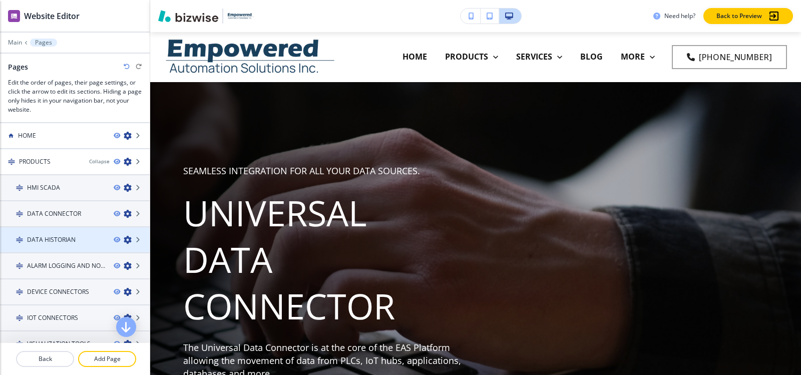
click at [33, 241] on h4 "DATA HISTORIAN" at bounding box center [51, 239] width 49 height 9
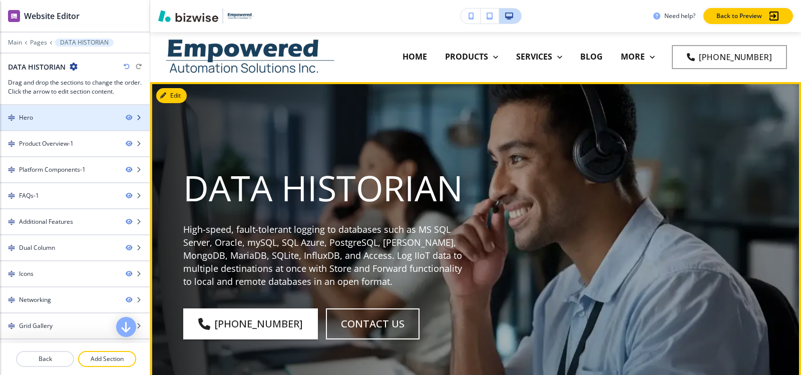
click at [40, 113] on div "Hero" at bounding box center [59, 117] width 118 height 9
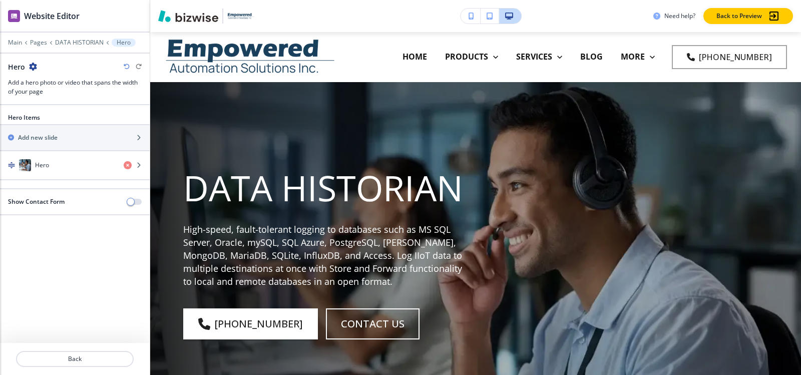
scroll to position [50, 0]
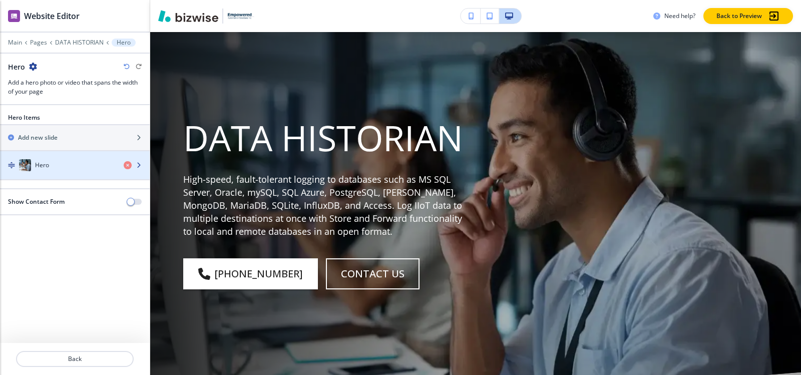
click at [30, 175] on div "button" at bounding box center [75, 175] width 150 height 8
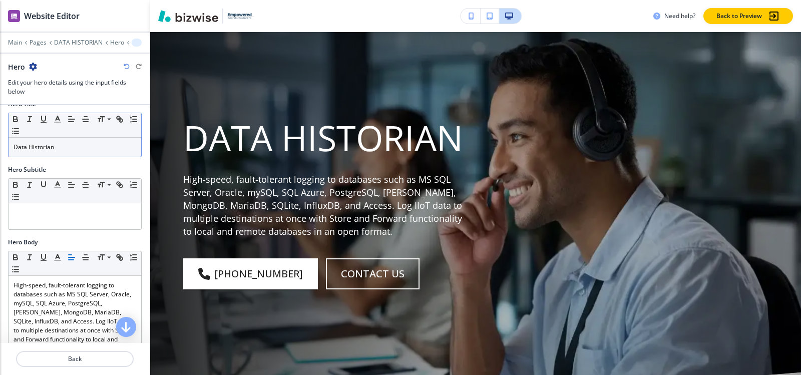
scroll to position [100, 0]
click at [79, 144] on p "Data Historian" at bounding box center [75, 146] width 123 height 9
copy p "Data Historian"
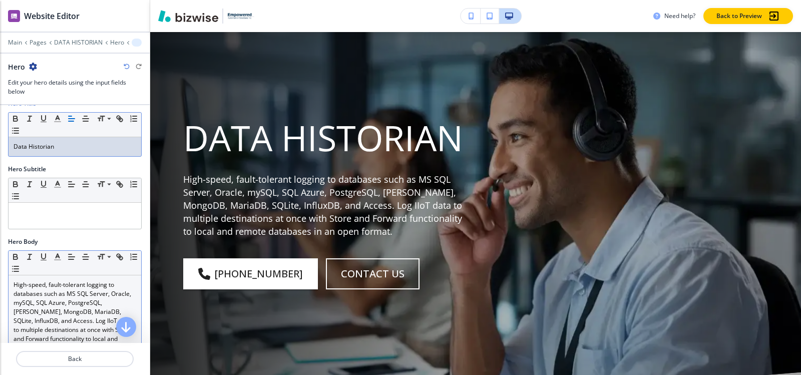
click at [36, 309] on p "High-speed, fault-tolerant logging to databases such as MS SQL Server, Oracle, …" at bounding box center [75, 316] width 123 height 72
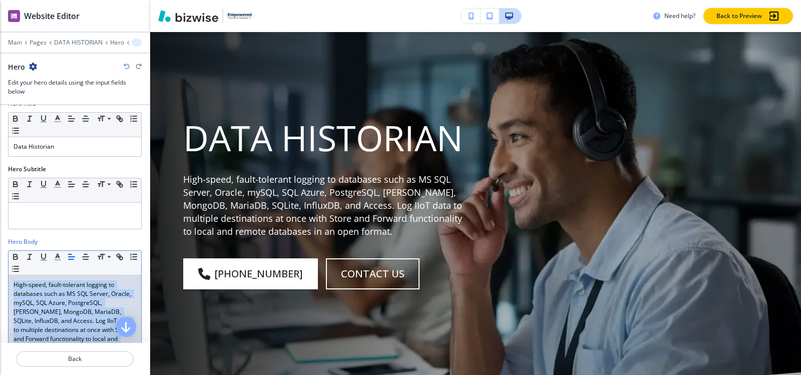
copy p "High-speed, fault-tolerant logging to databases such as MS SQL Server, Oracle, …"
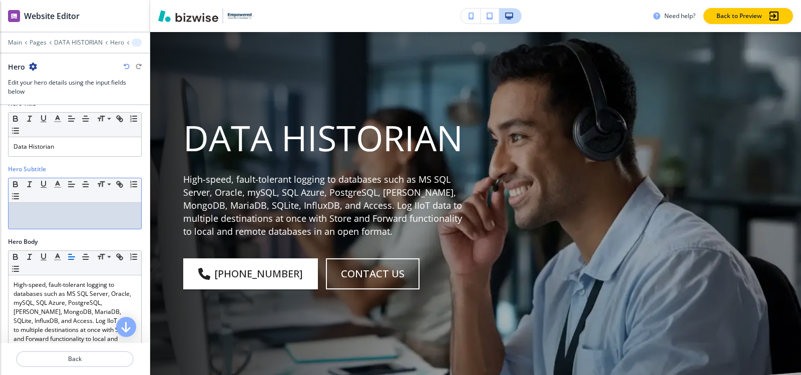
click at [52, 217] on div at bounding box center [75, 216] width 133 height 26
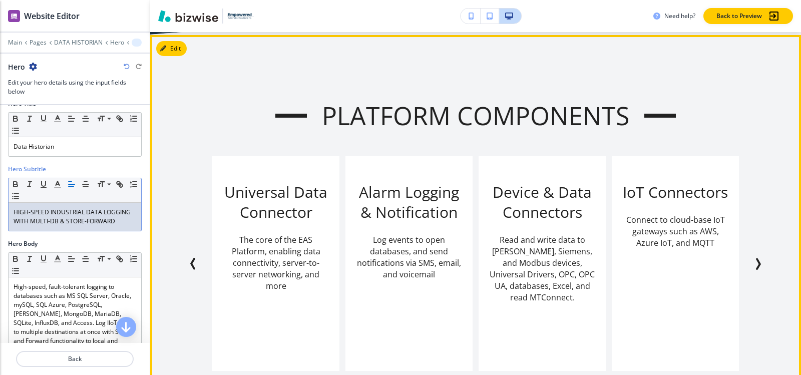
scroll to position [751, 0]
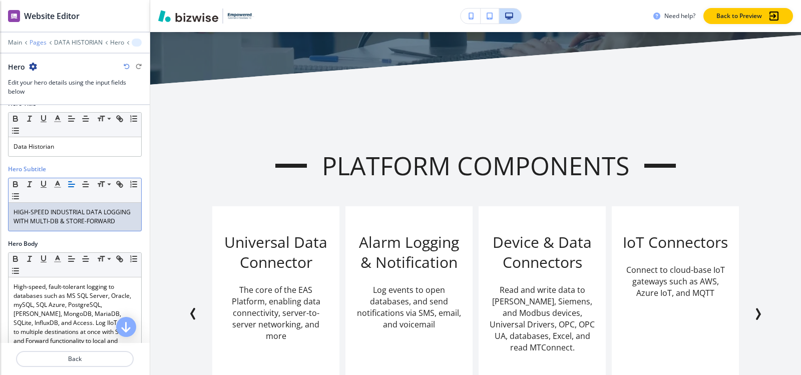
click at [41, 44] on p "Pages" at bounding box center [38, 42] width 17 height 7
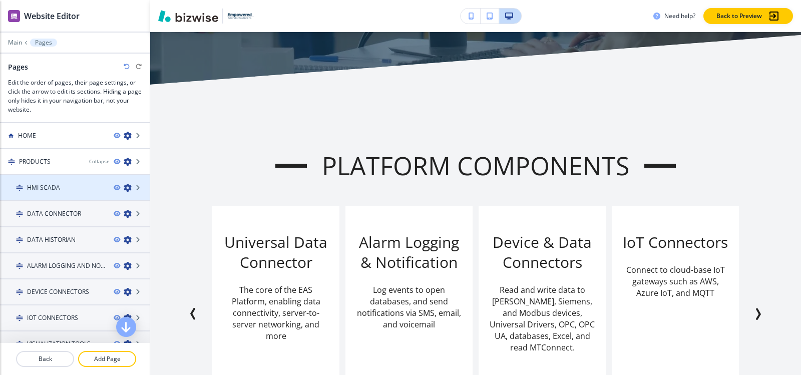
click at [28, 196] on div at bounding box center [75, 196] width 150 height 8
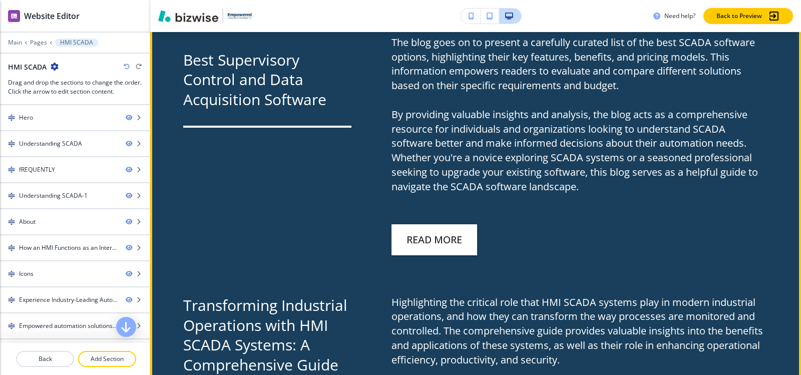
scroll to position [1702, 0]
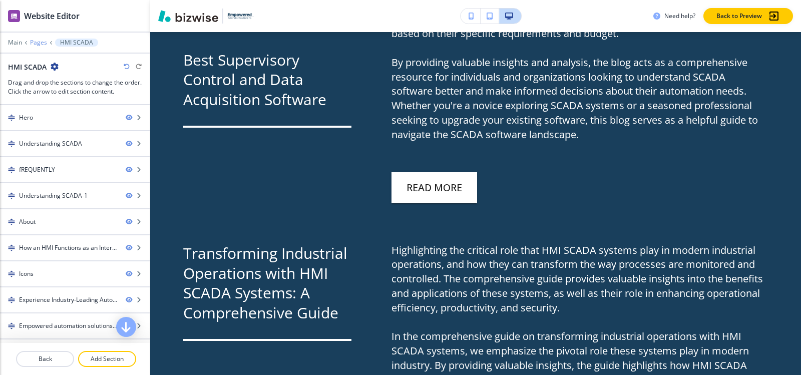
click at [34, 41] on p "Pages" at bounding box center [38, 42] width 17 height 7
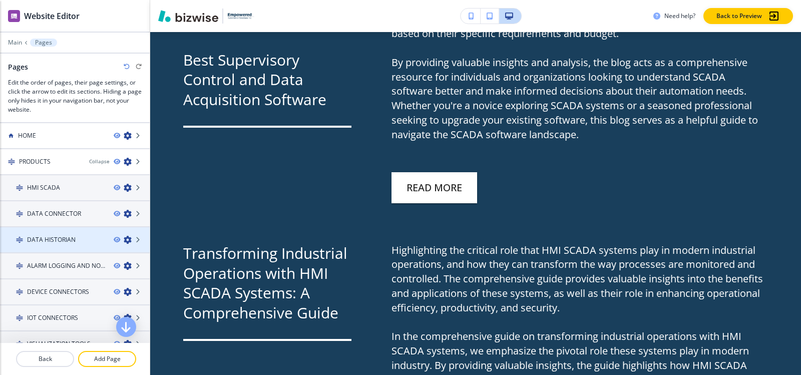
click at [51, 245] on div at bounding box center [75, 248] width 150 height 8
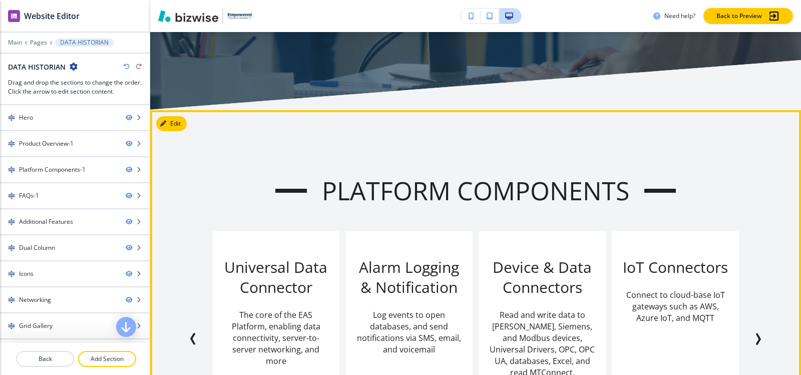
scroll to position [801, 0]
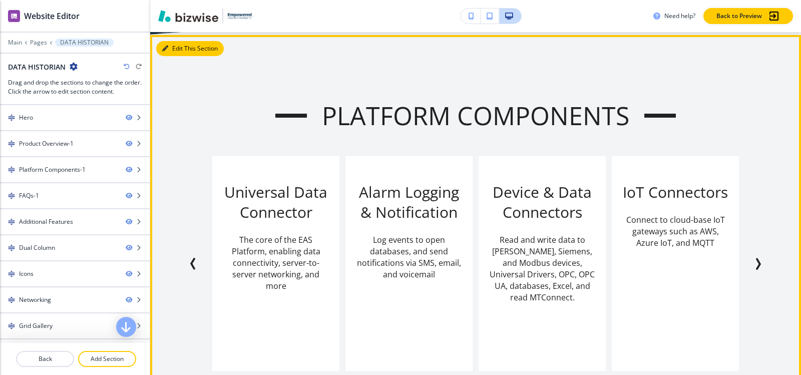
click at [173, 52] on button "Edit This Section" at bounding box center [190, 48] width 68 height 15
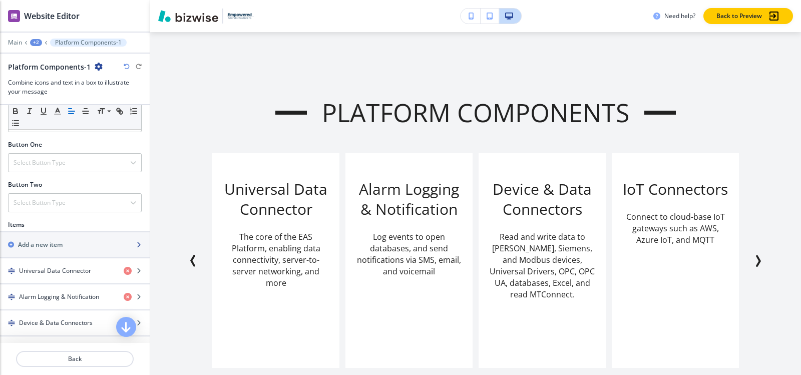
scroll to position [350, 0]
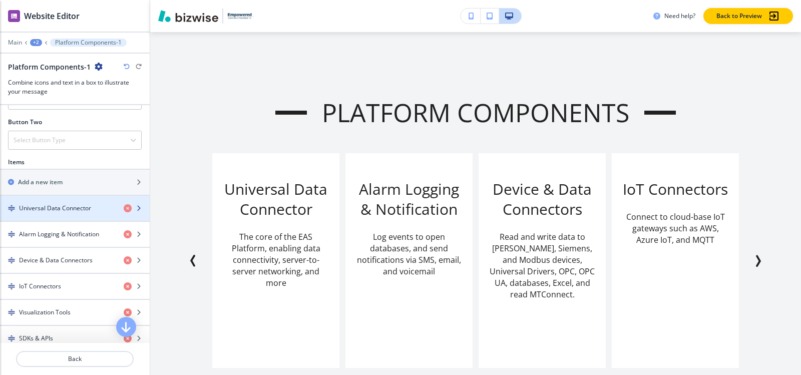
click at [49, 211] on h4 "Universal Data Connector" at bounding box center [55, 208] width 72 height 9
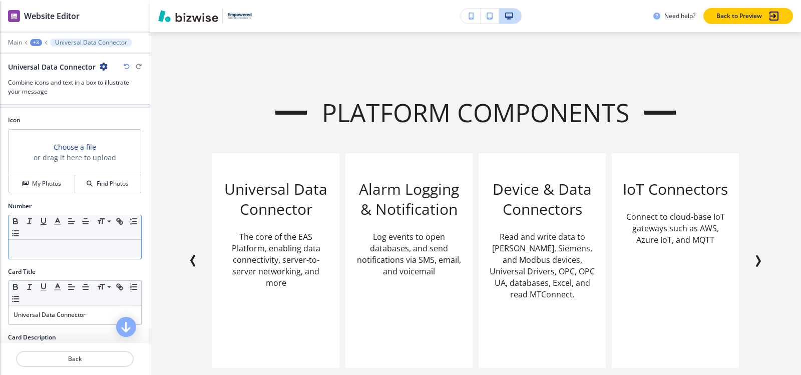
scroll to position [50, 0]
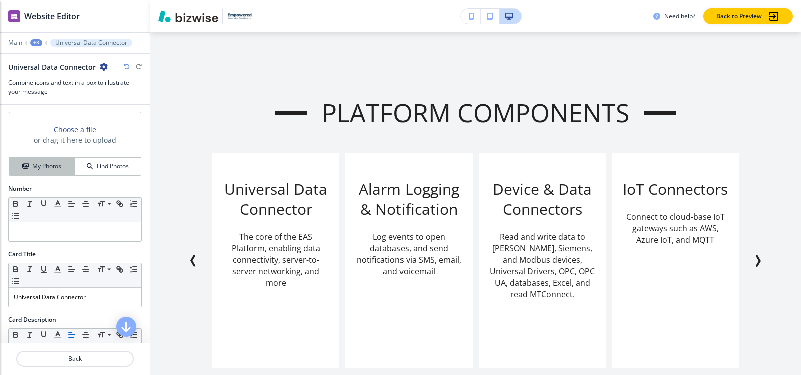
click at [47, 167] on h4 "My Photos" at bounding box center [46, 166] width 29 height 9
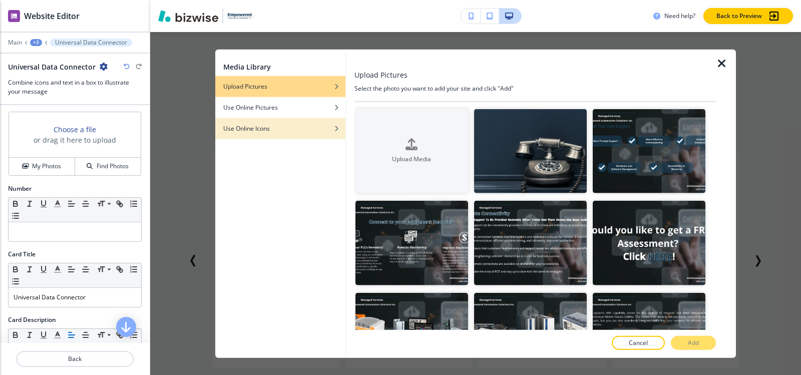
click at [299, 129] on div "Use Online Icons" at bounding box center [280, 128] width 130 height 9
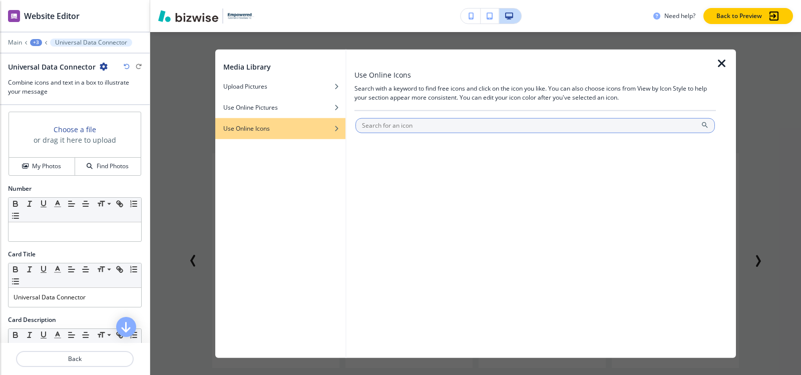
click at [446, 122] on input "text" at bounding box center [534, 125] width 359 height 15
click at [429, 124] on input "Cyclohexane" at bounding box center [534, 125] width 359 height 15
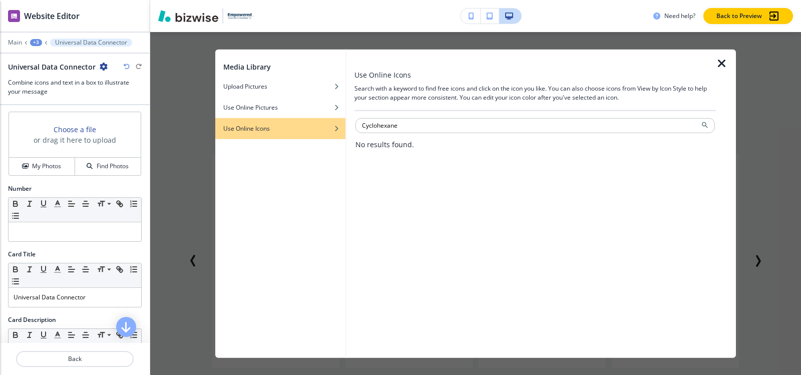
paste input "hexagon"
type input "hexagon"
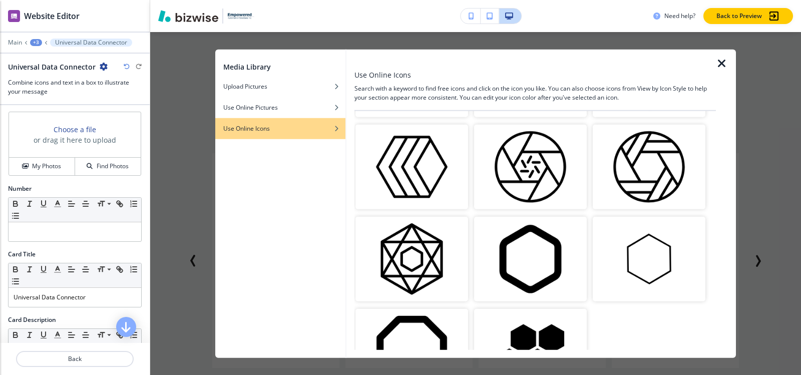
click at [653, 253] on img "button" at bounding box center [649, 259] width 113 height 85
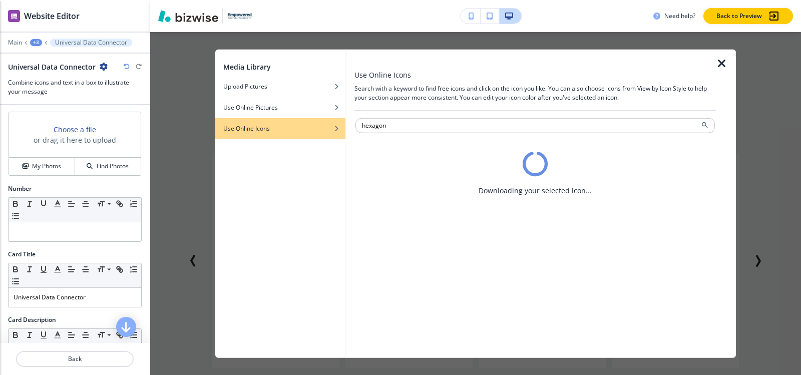
scroll to position [0, 0]
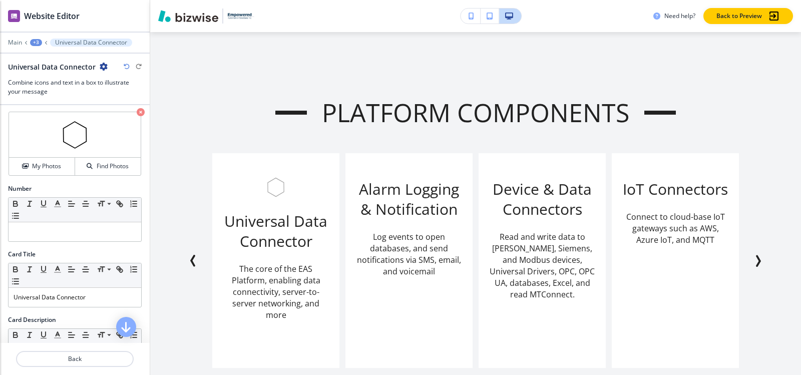
click at [35, 46] on div "+3" at bounding box center [36, 42] width 12 height 7
click at [36, 97] on button "Platform Components-1" at bounding box center [62, 94] width 64 height 18
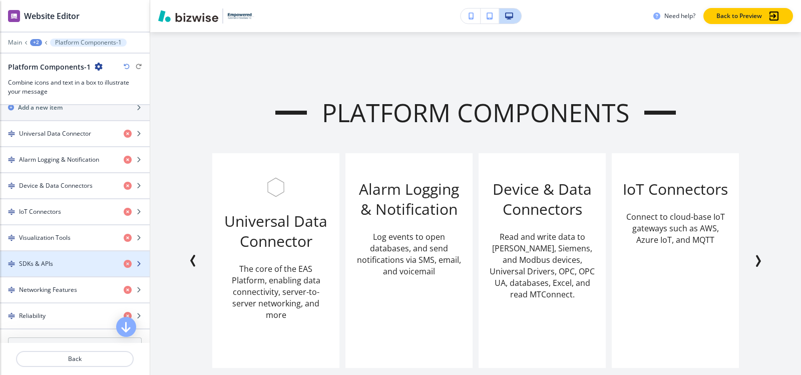
scroll to position [350, 0]
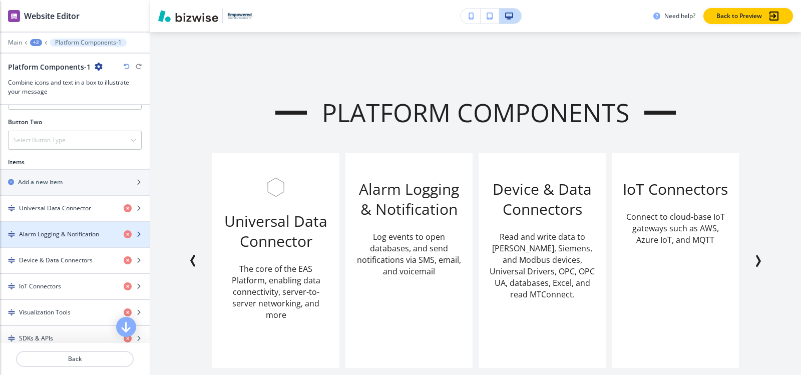
click at [58, 240] on div "button" at bounding box center [75, 243] width 150 height 8
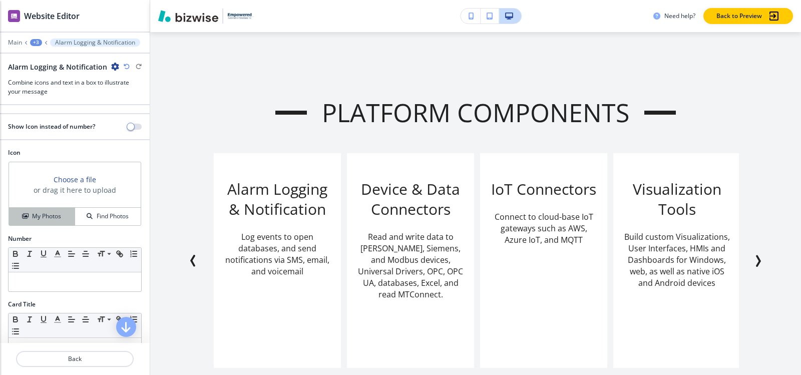
click at [34, 224] on button "My Photos" at bounding box center [42, 217] width 66 height 18
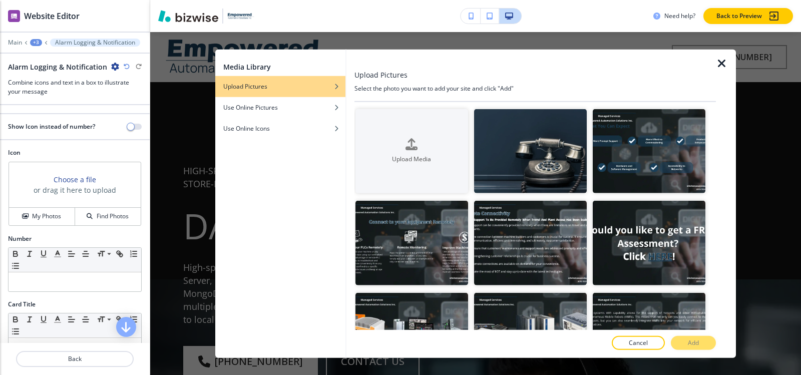
scroll to position [804, 0]
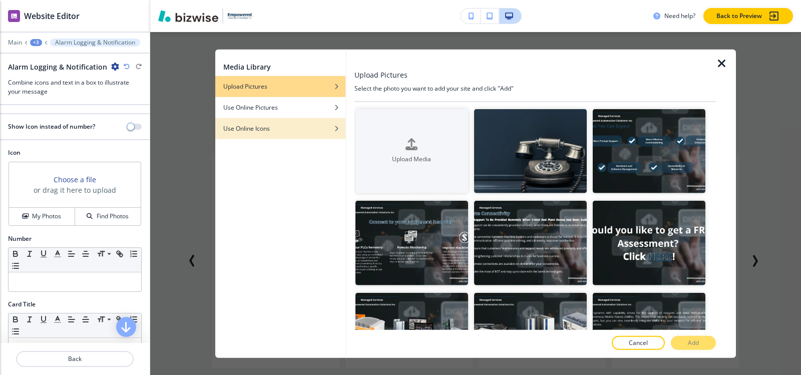
click at [282, 126] on div "Use Online Icons" at bounding box center [280, 128] width 130 height 9
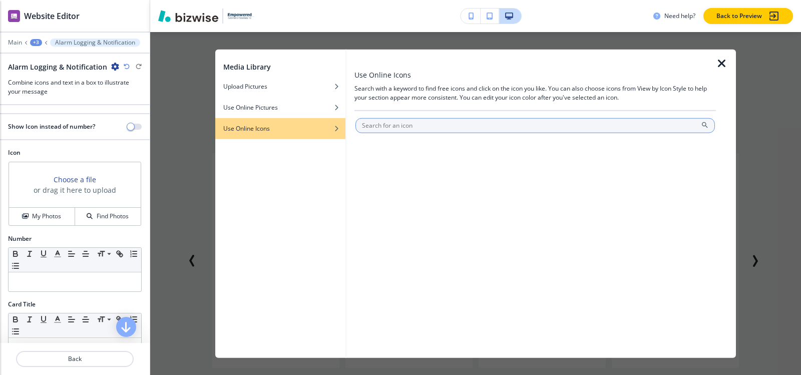
click at [385, 132] on input "text" at bounding box center [534, 125] width 359 height 15
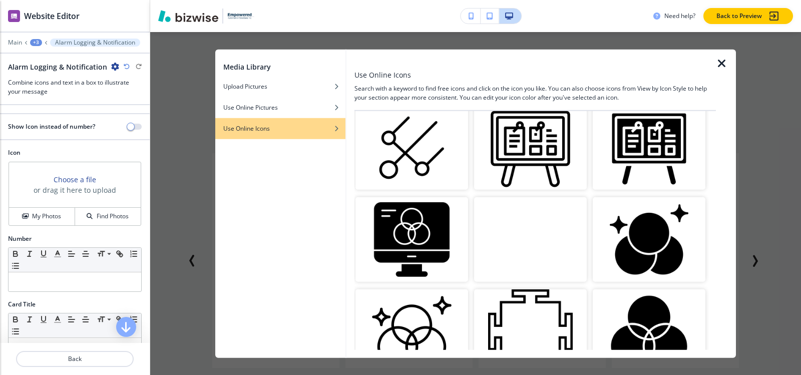
scroll to position [0, 0]
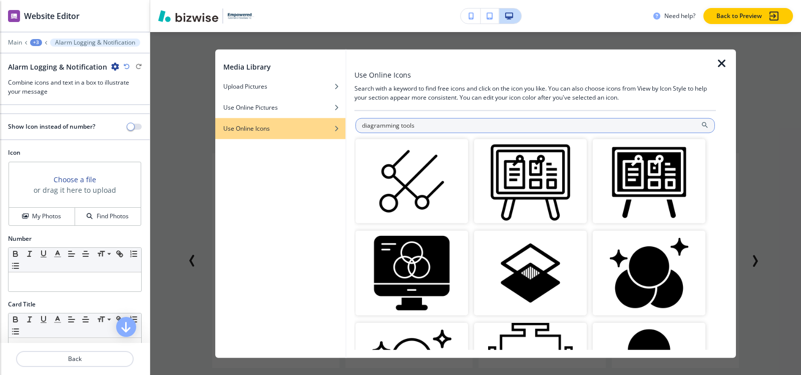
click at [484, 128] on input "diagramming tools" at bounding box center [534, 125] width 359 height 15
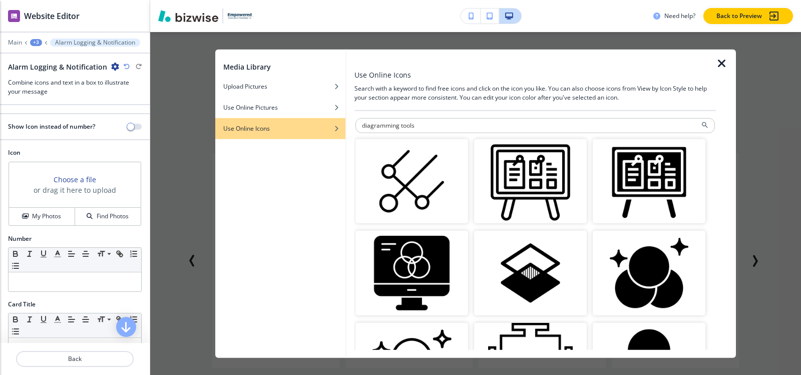
paste input "Network"
type input "Network"
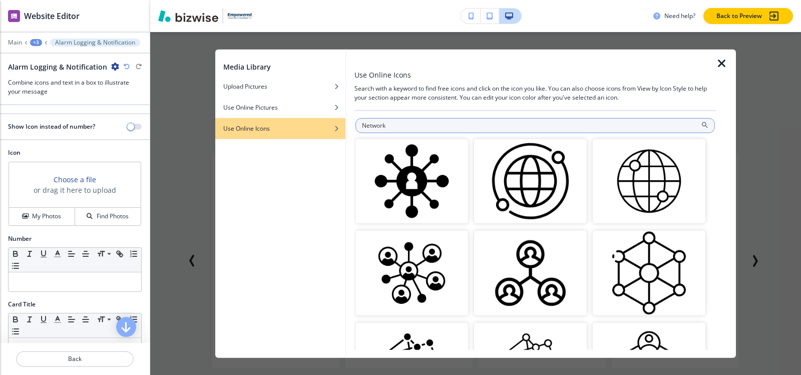
drag, startPoint x: 365, startPoint y: 90, endPoint x: 465, endPoint y: 126, distance: 105.9
click at [465, 126] on input "Network" at bounding box center [534, 125] width 359 height 15
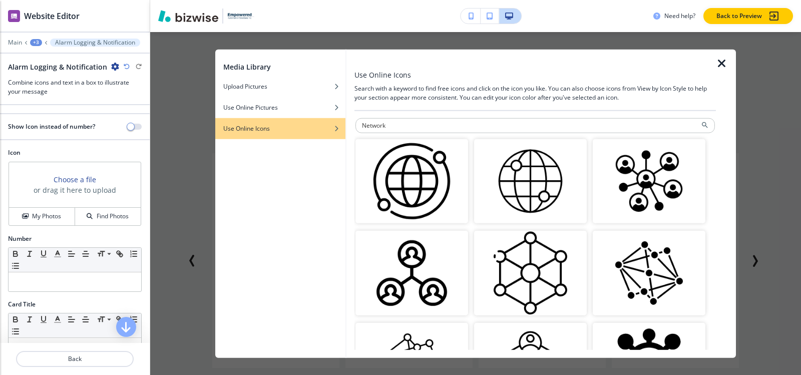
click at [724, 62] on icon "button" at bounding box center [722, 63] width 12 height 12
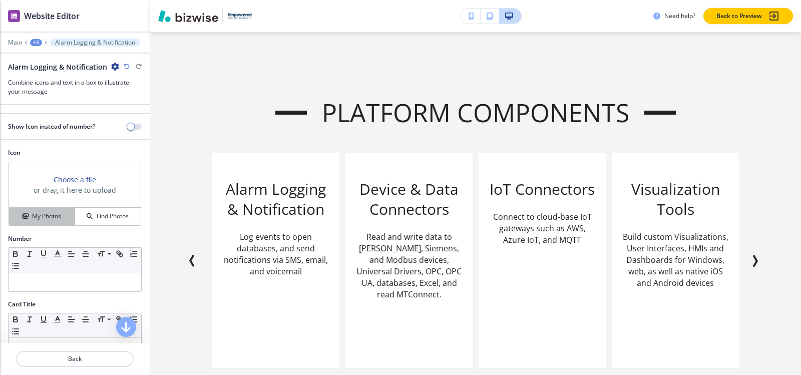
click at [36, 212] on h4 "My Photos" at bounding box center [46, 216] width 29 height 9
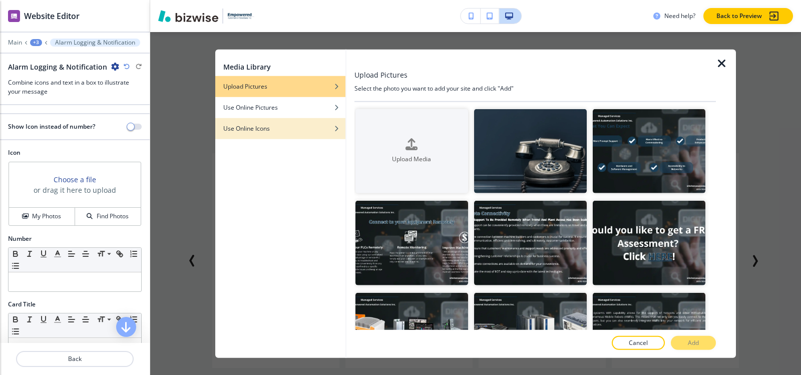
click at [265, 133] on div "button" at bounding box center [280, 136] width 130 height 6
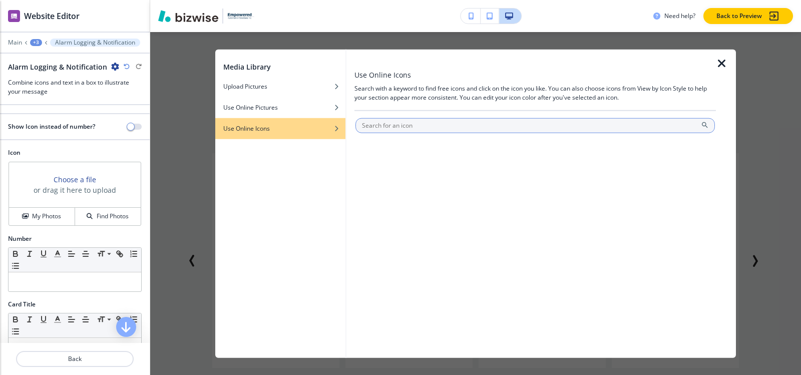
click at [436, 126] on input "text" at bounding box center [534, 125] width 359 height 15
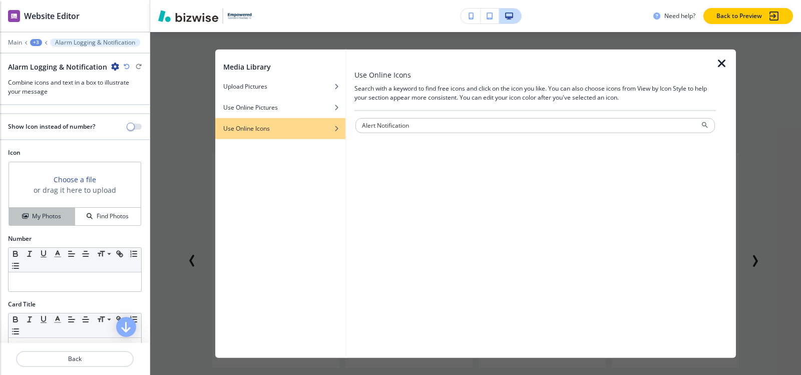
type input "Alert Notification"
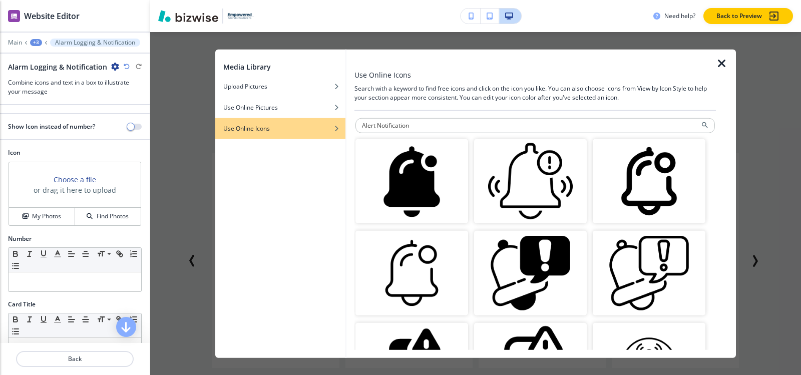
click at [653, 256] on img "button" at bounding box center [649, 273] width 113 height 85
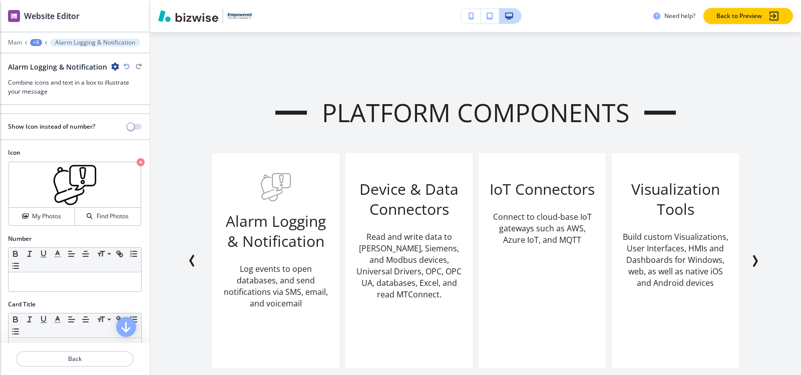
click at [37, 43] on div "+3" at bounding box center [36, 42] width 12 height 7
click at [40, 97] on p "Platform Components-1" at bounding box center [62, 94] width 51 height 9
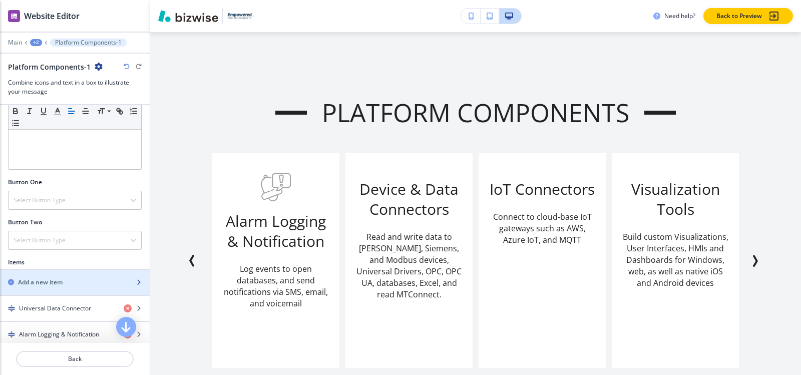
scroll to position [300, 0]
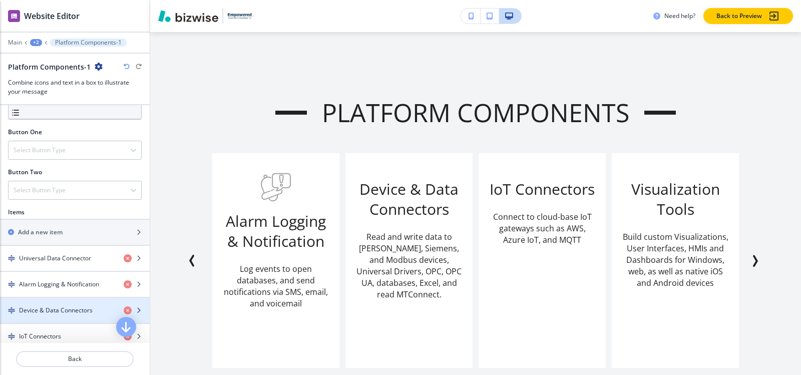
click at [57, 312] on h4 "Device & Data Connectors" at bounding box center [56, 310] width 74 height 9
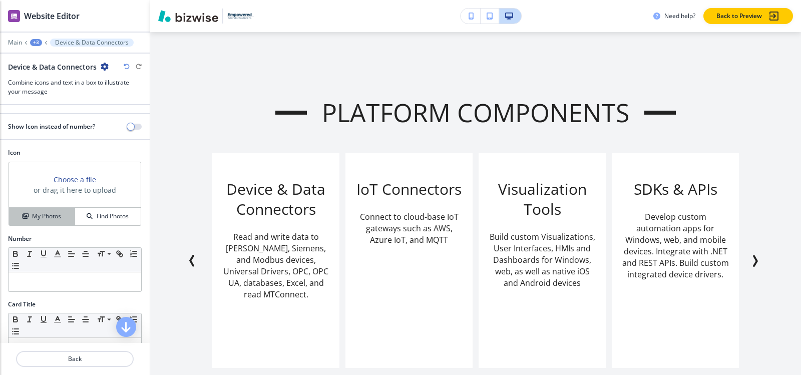
click at [48, 219] on h4 "My Photos" at bounding box center [46, 216] width 29 height 9
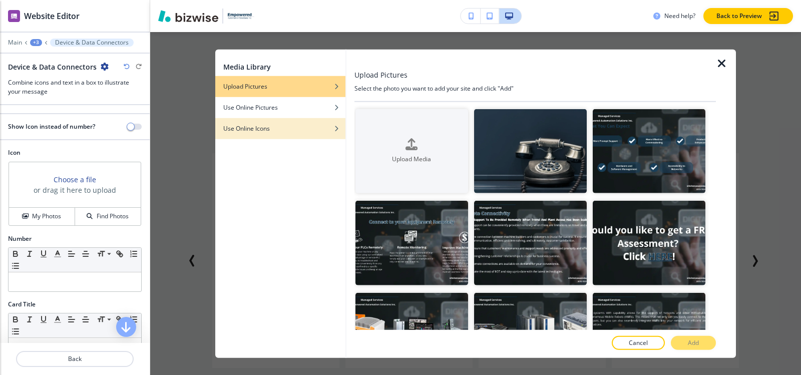
click at [243, 135] on div "button" at bounding box center [280, 136] width 130 height 6
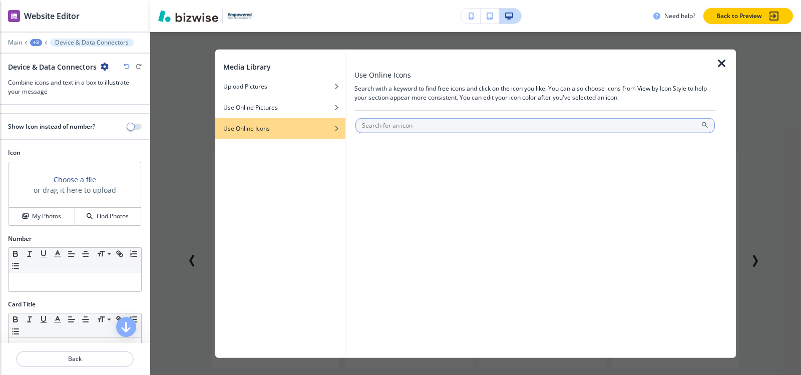
click at [471, 129] on input "text" at bounding box center [534, 125] width 359 height 15
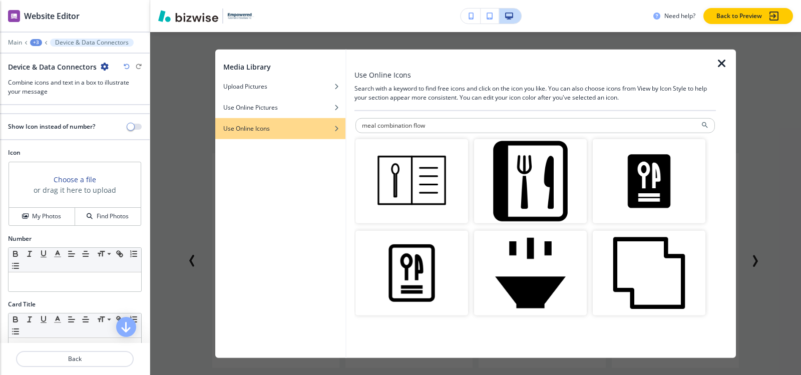
paste input "Process Flow Diagram Icon"
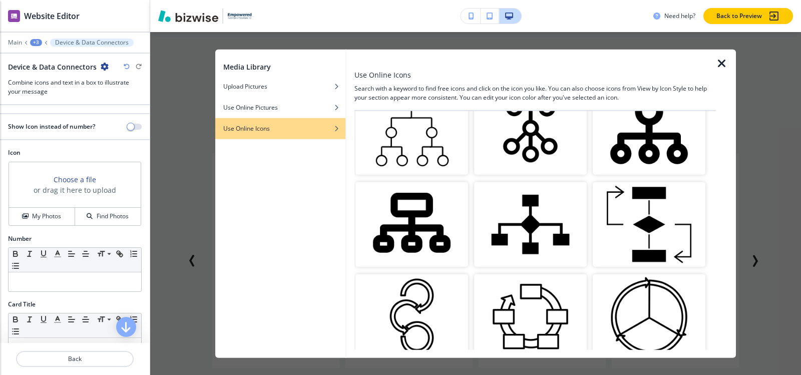
scroll to position [0, 0]
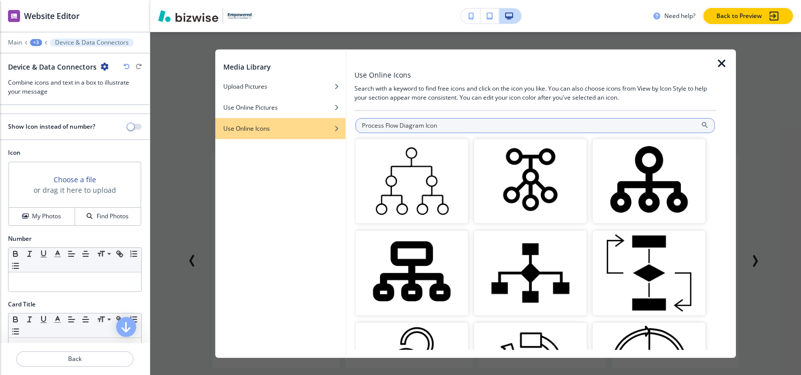
click at [515, 126] on input "Process Flow Diagram Icon" at bounding box center [534, 125] width 359 height 15
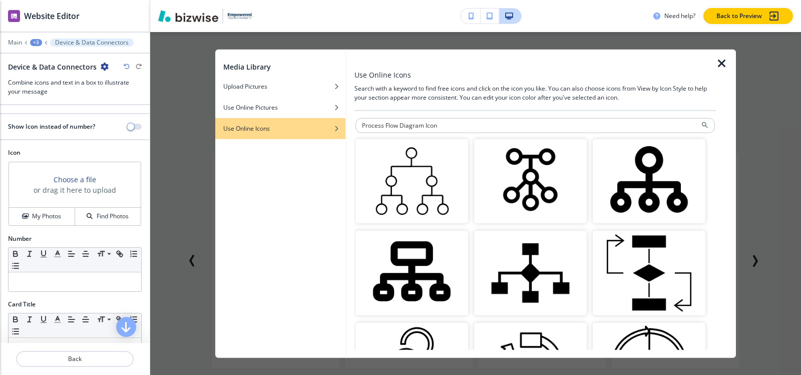
paste input "process,"
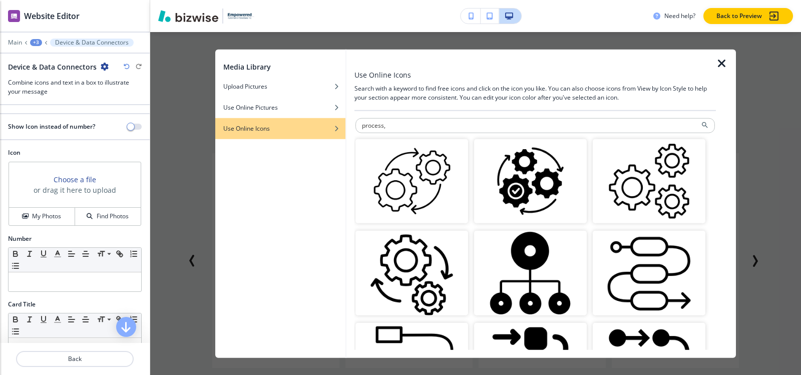
paste input "decision node."
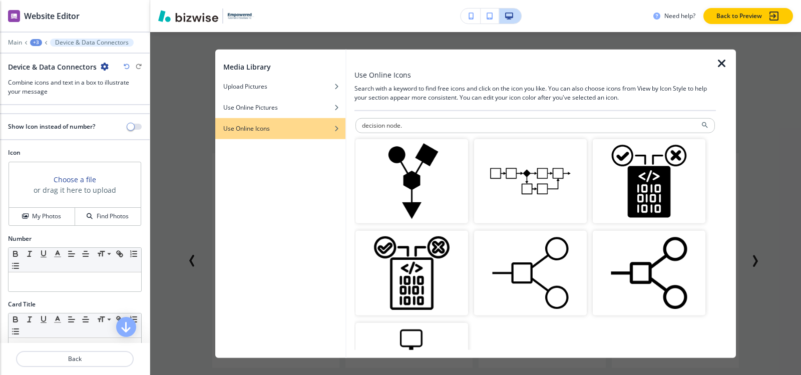
paste input "hexagon connected"
type input "hexagon connected"
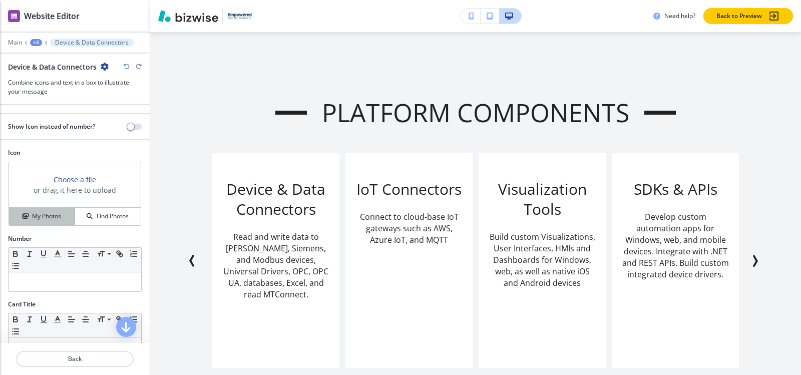
click at [38, 208] on button "My Photos" at bounding box center [42, 217] width 66 height 18
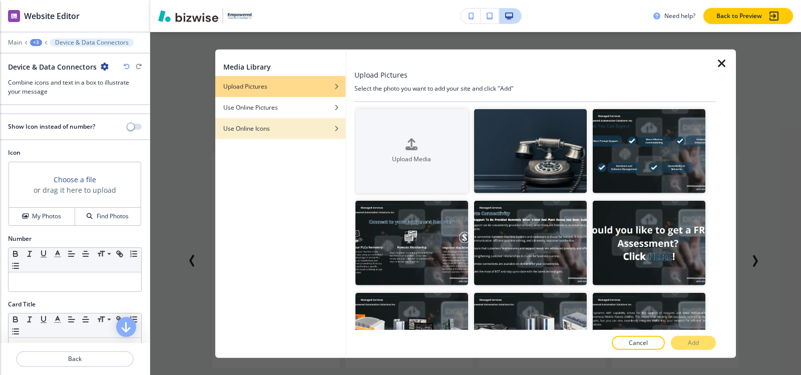
click at [262, 135] on div "button" at bounding box center [280, 136] width 130 height 6
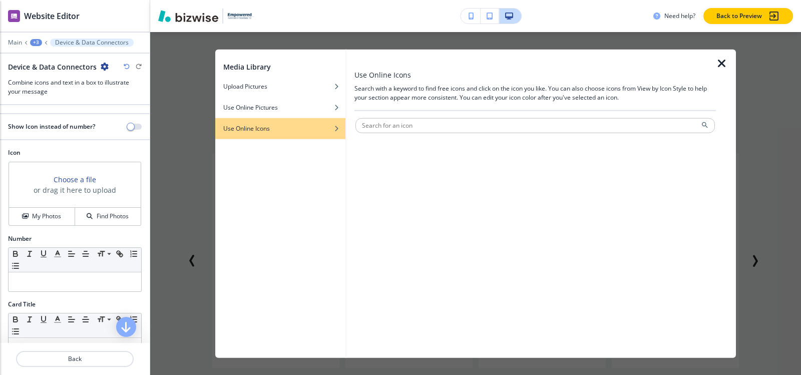
click at [429, 115] on div at bounding box center [534, 114] width 361 height 6
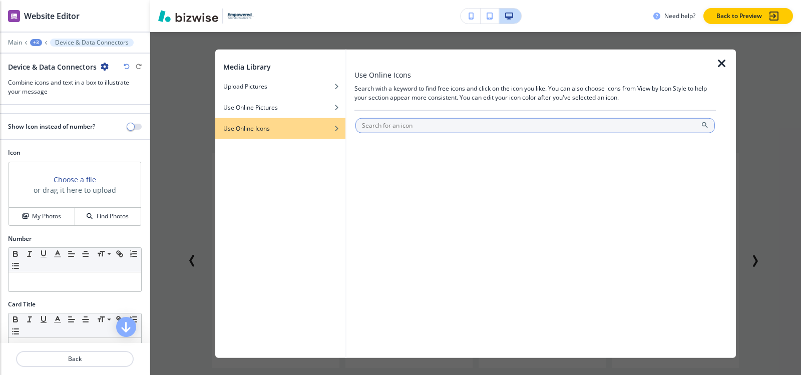
click at [431, 125] on input "text" at bounding box center [534, 125] width 359 height 15
paste input "Meal Composition Flow"
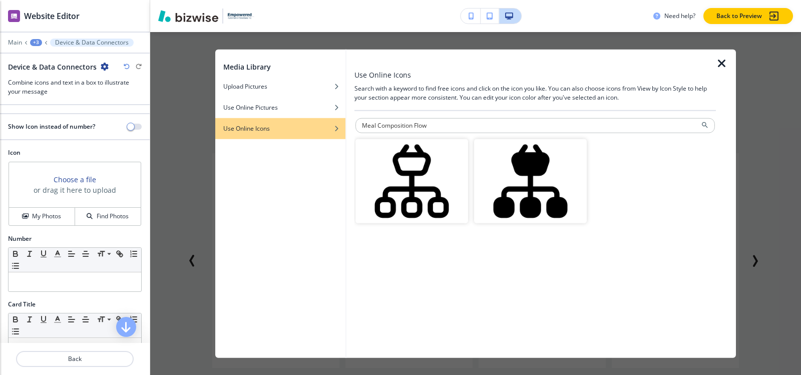
paste input "system"
type input "system"
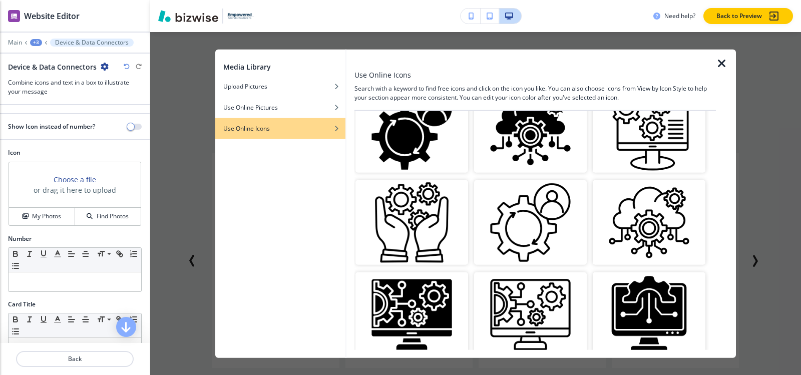
scroll to position [1171, 0]
